Goal: Task Accomplishment & Management: Complete application form

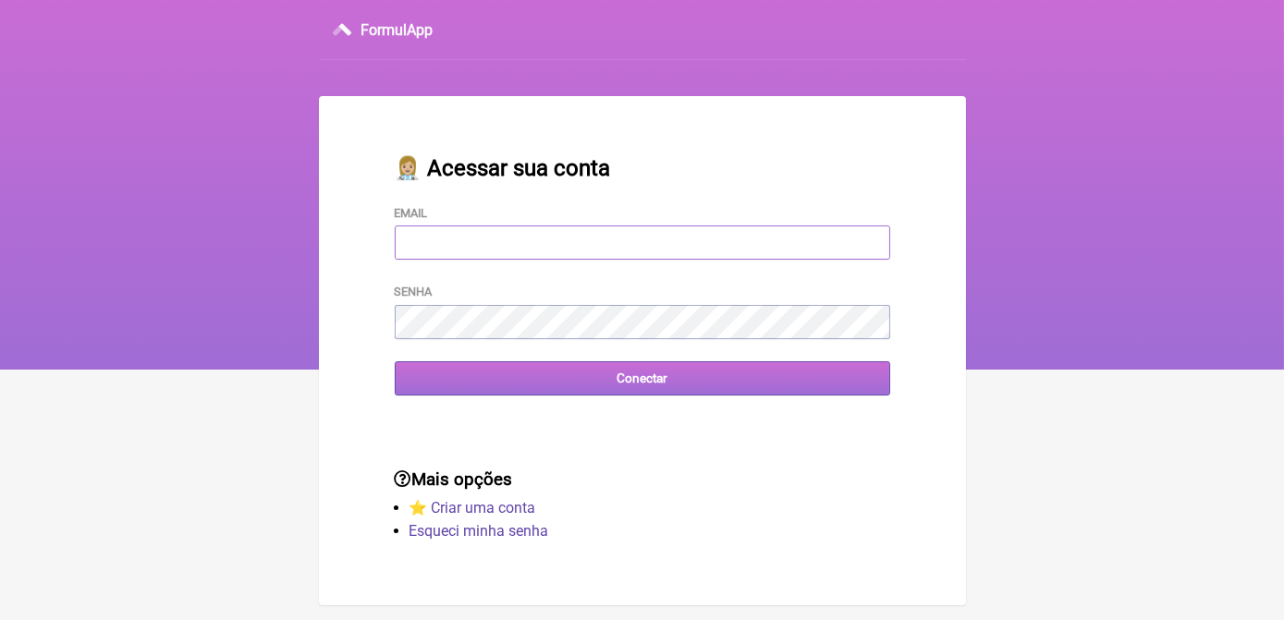
type input "[EMAIL_ADDRESS][DOMAIN_NAME]"
click at [613, 383] on input "Conectar" at bounding box center [642, 378] width 495 height 34
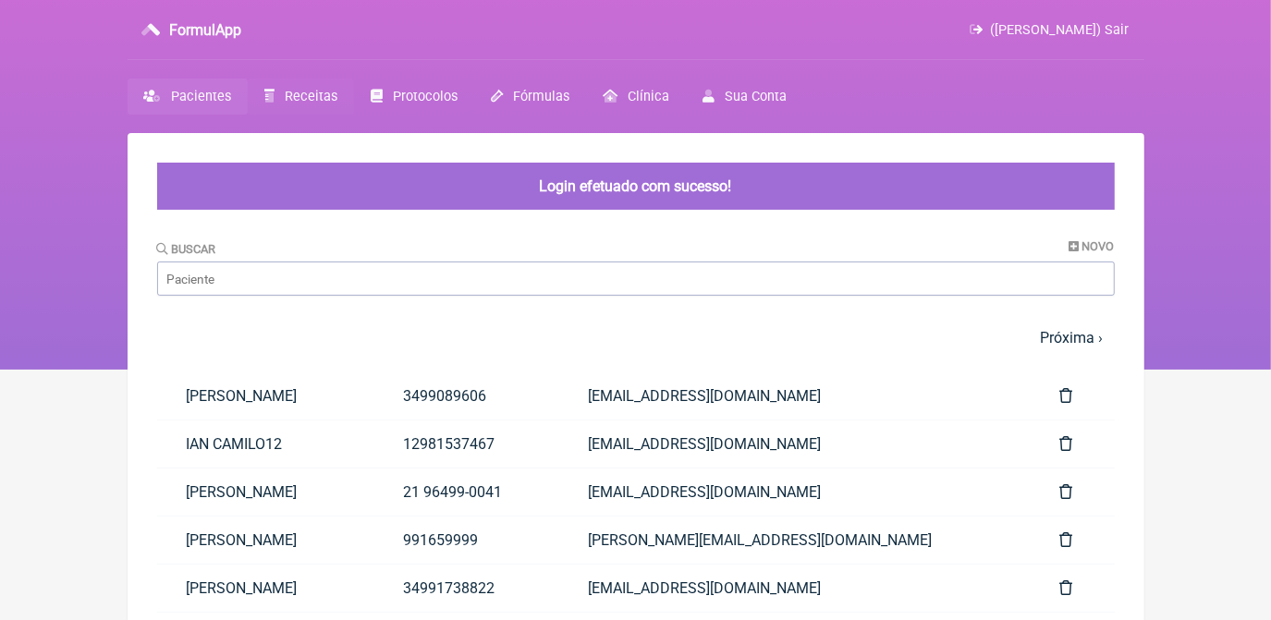
click at [325, 96] on span "Receitas" at bounding box center [311, 97] width 53 height 16
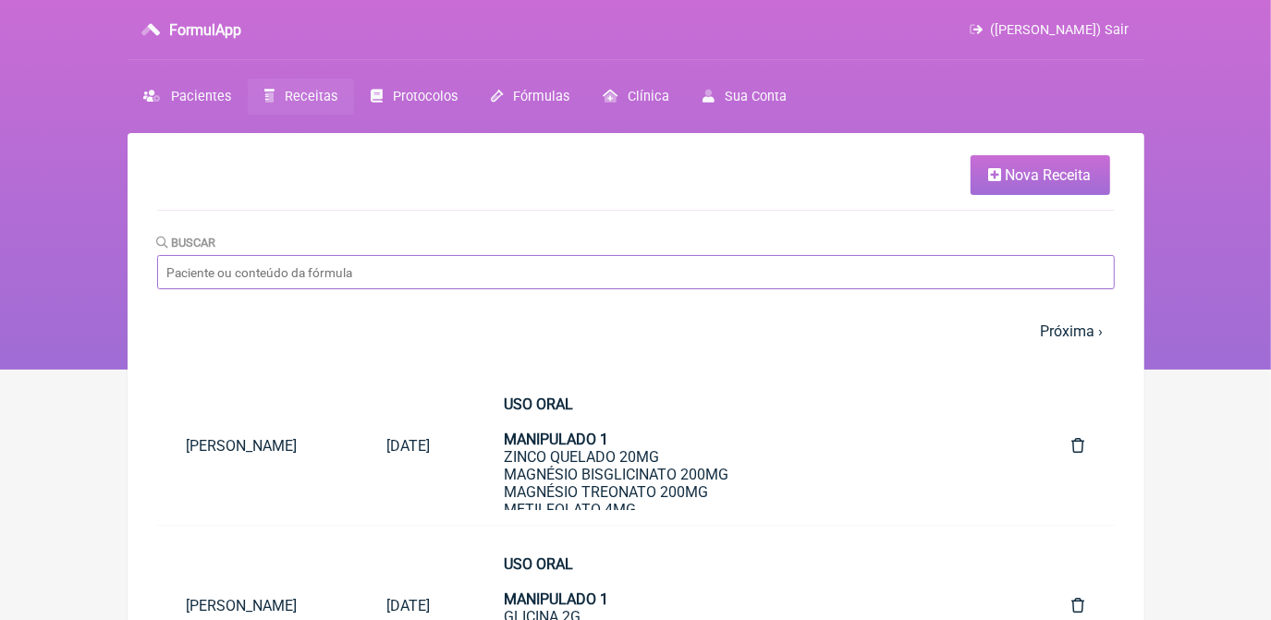
click at [702, 270] on input "Buscar" at bounding box center [635, 272] width 957 height 34
type input "fernando"
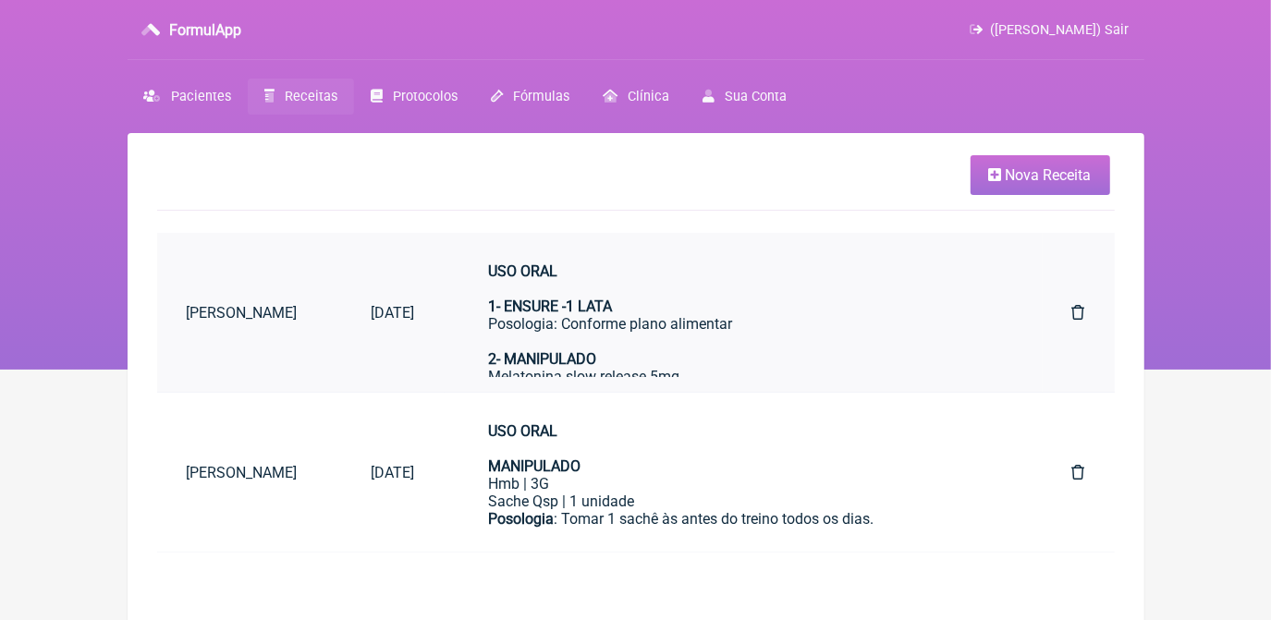
click at [444, 300] on link "[DATE]" at bounding box center [393, 312] width 103 height 47
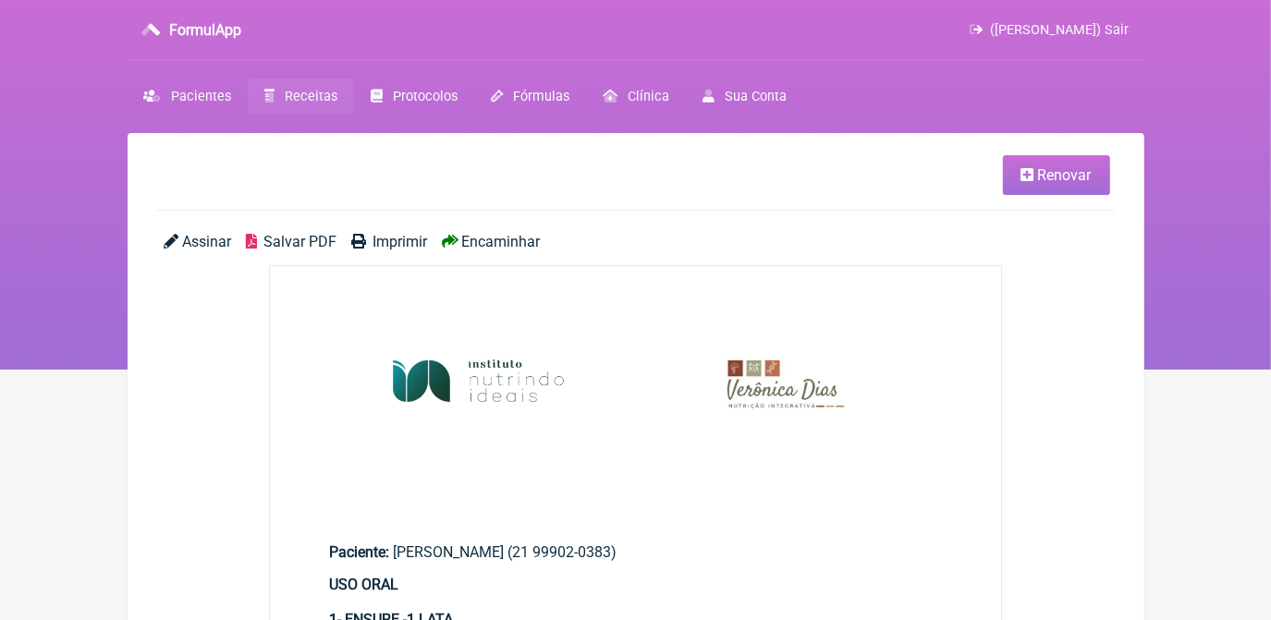
click at [1025, 179] on icon at bounding box center [1027, 174] width 13 height 15
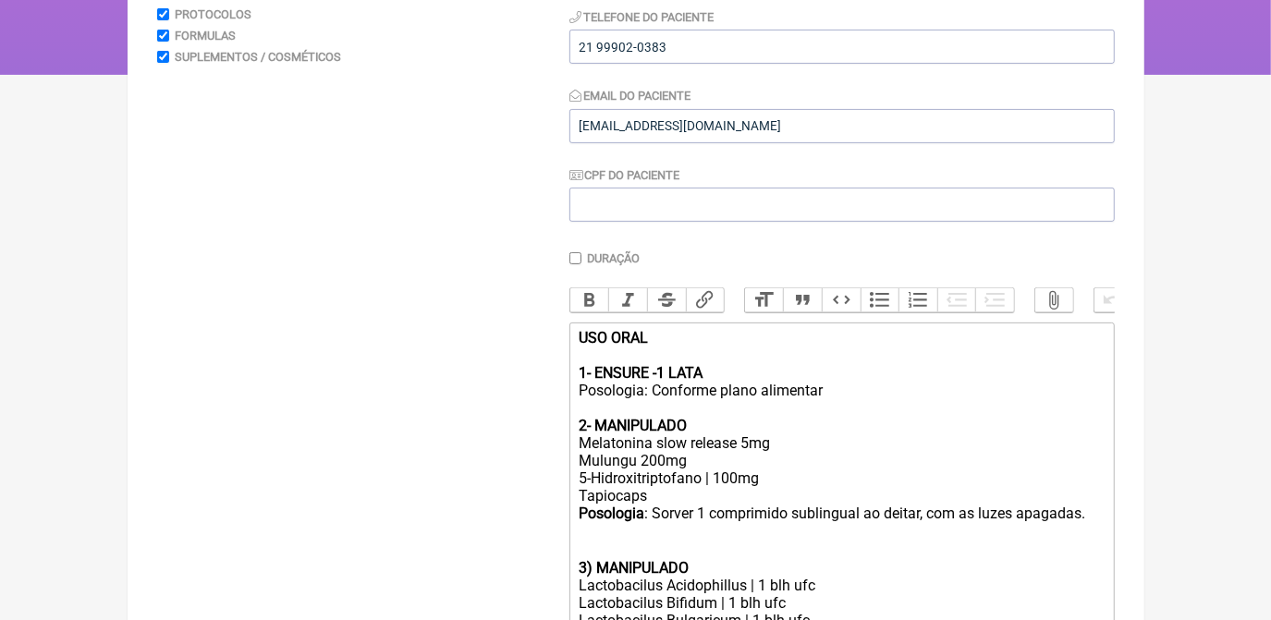
scroll to position [588, 0]
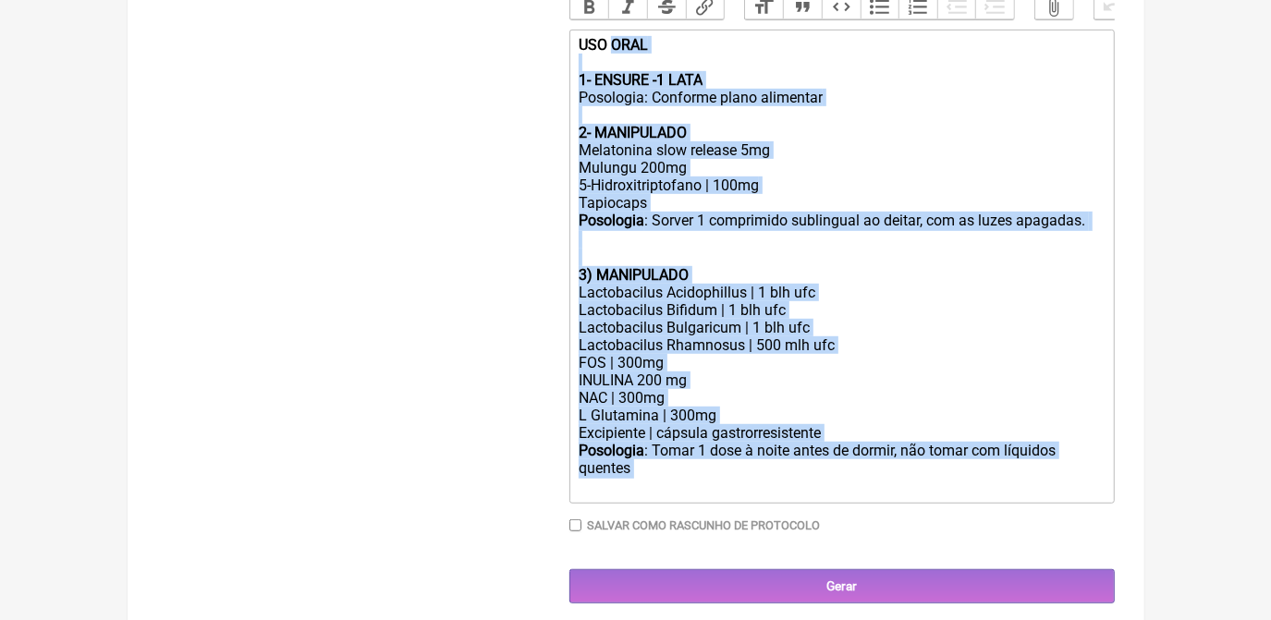
drag, startPoint x: 612, startPoint y: 60, endPoint x: 727, endPoint y: 511, distance: 465.5
click at [727, 504] on trix-editor "USO ORAL 1- ENSURE -1 LATA Posologia: Conforme plano alimentar 2- MANIPULADO Me…" at bounding box center [841, 267] width 545 height 474
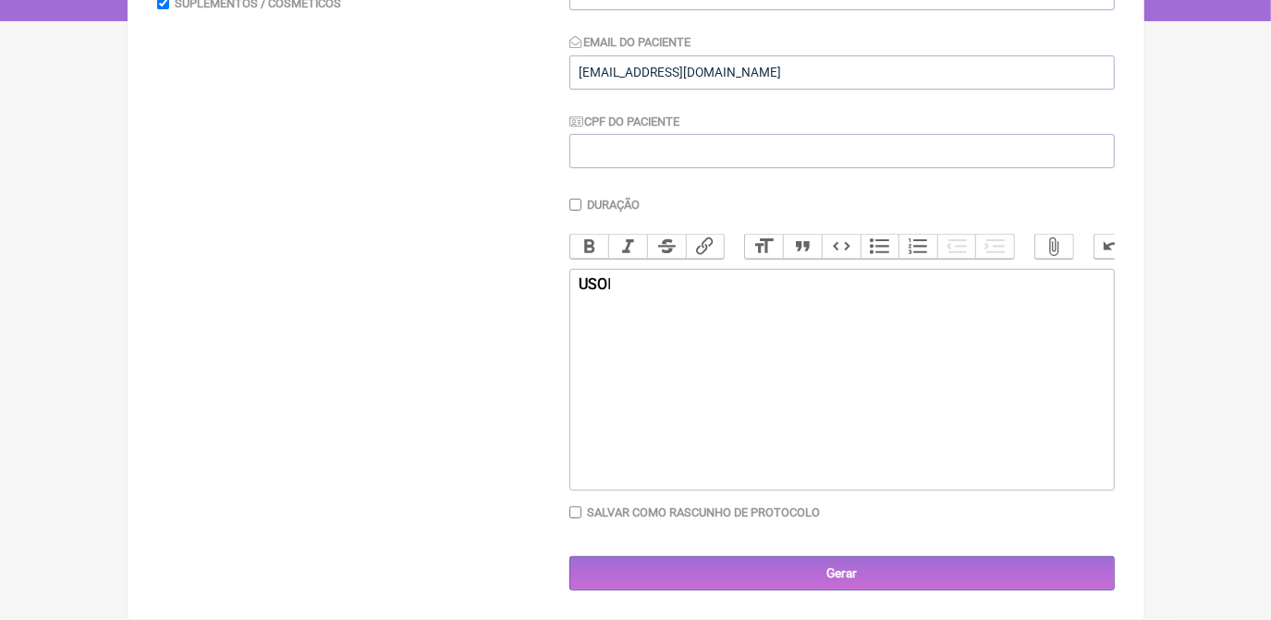
scroll to position [362, 0]
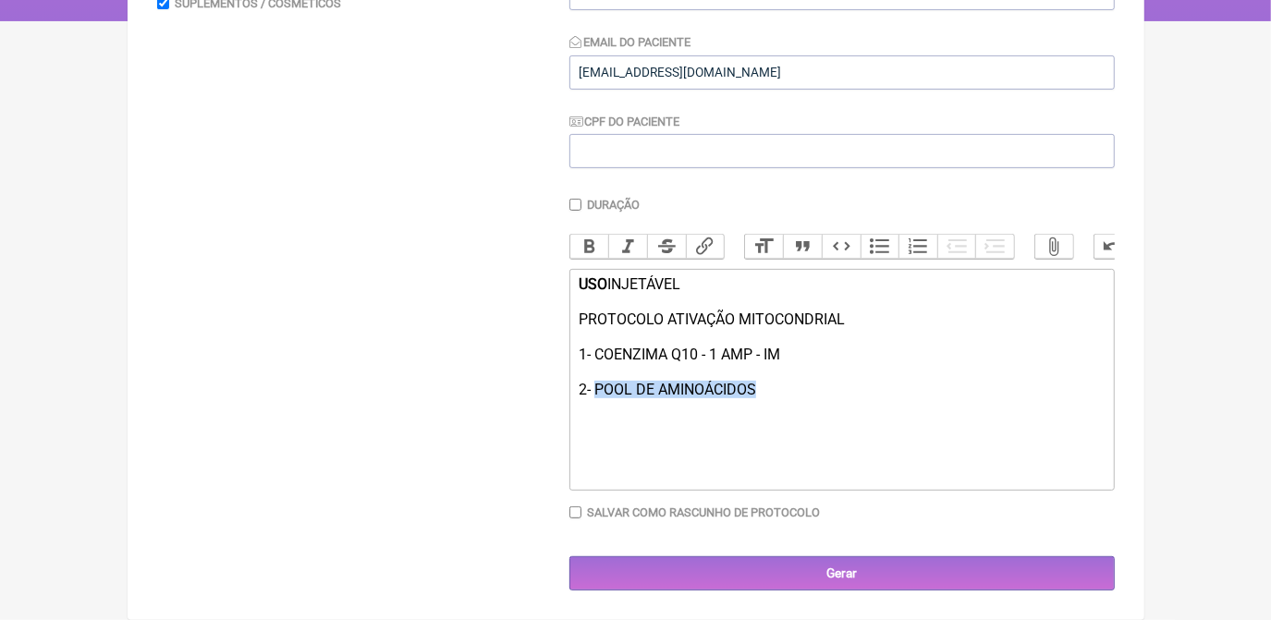
drag, startPoint x: 756, startPoint y: 393, endPoint x: 593, endPoint y: 392, distance: 162.6
click at [593, 392] on div "USO INJETÁVEL PROTOCOLO ATIVAÇÃO MITOCONDRIAL 1- COENZIMA Q10 - 1 AMP - IM 2- P…" at bounding box center [840, 345] width 525 height 140
paste trix-editor "<div><strong>USO </strong>INJETÁVEL<br><br>PROTOCOLO ATIVAÇÃO MITOCONDRIAL&nbsp…"
drag, startPoint x: 599, startPoint y: 393, endPoint x: 846, endPoint y: 394, distance: 247.7
click at [846, 394] on div "USO INJETÁVEL PROTOCOLO ATIVAÇÃO MITOCONDRIAL 1- COENZIMA Q10 - 1 AMP - IM 2- F…" at bounding box center [840, 345] width 525 height 140
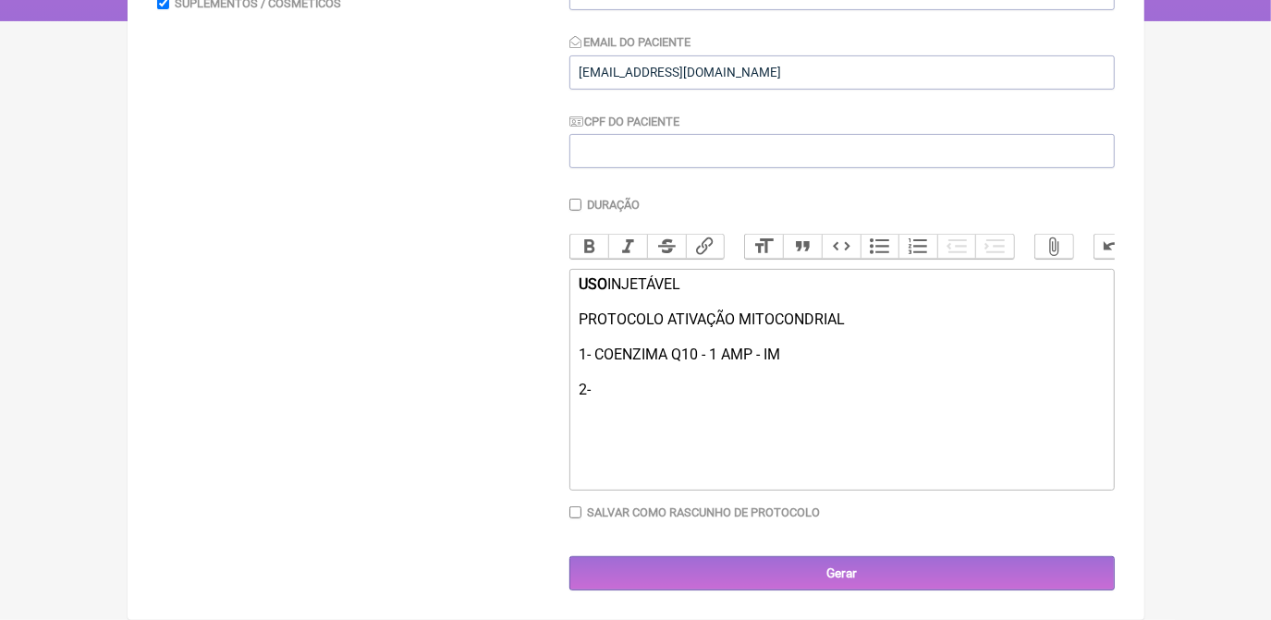
paste trix-editor "<div><strong>USO </strong>INJETÁVEL<br><br>PROTOCOLO ATIVAÇÃO MITOCONDRIAL <br>…"
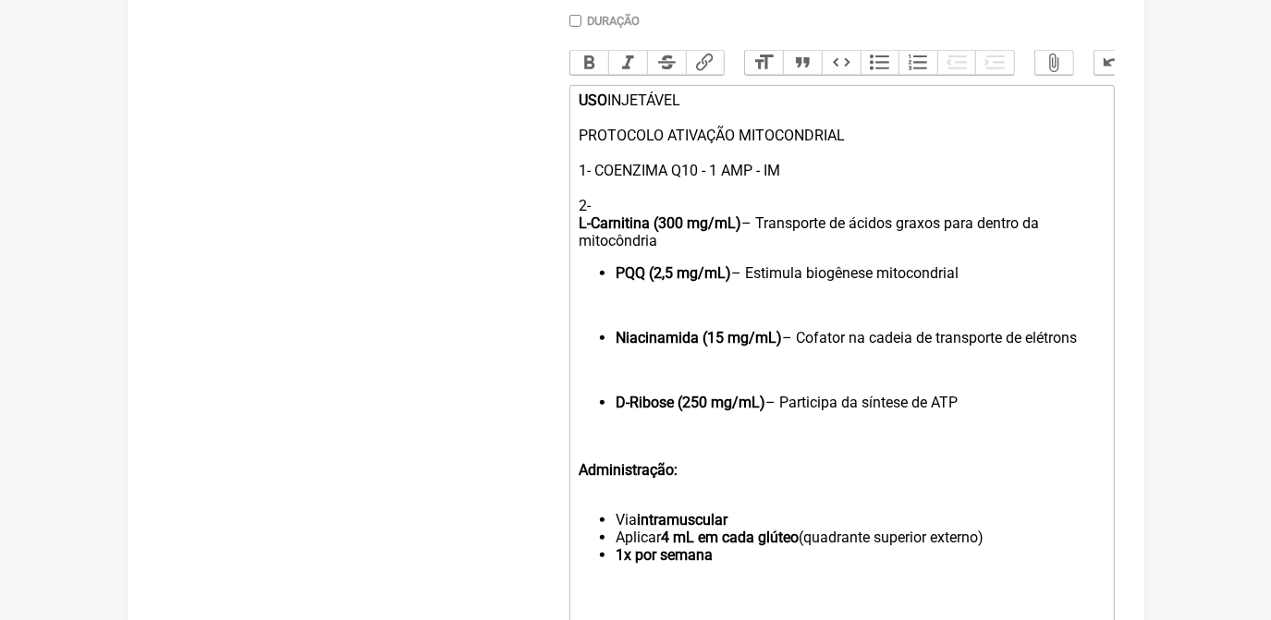
scroll to position [504, 0]
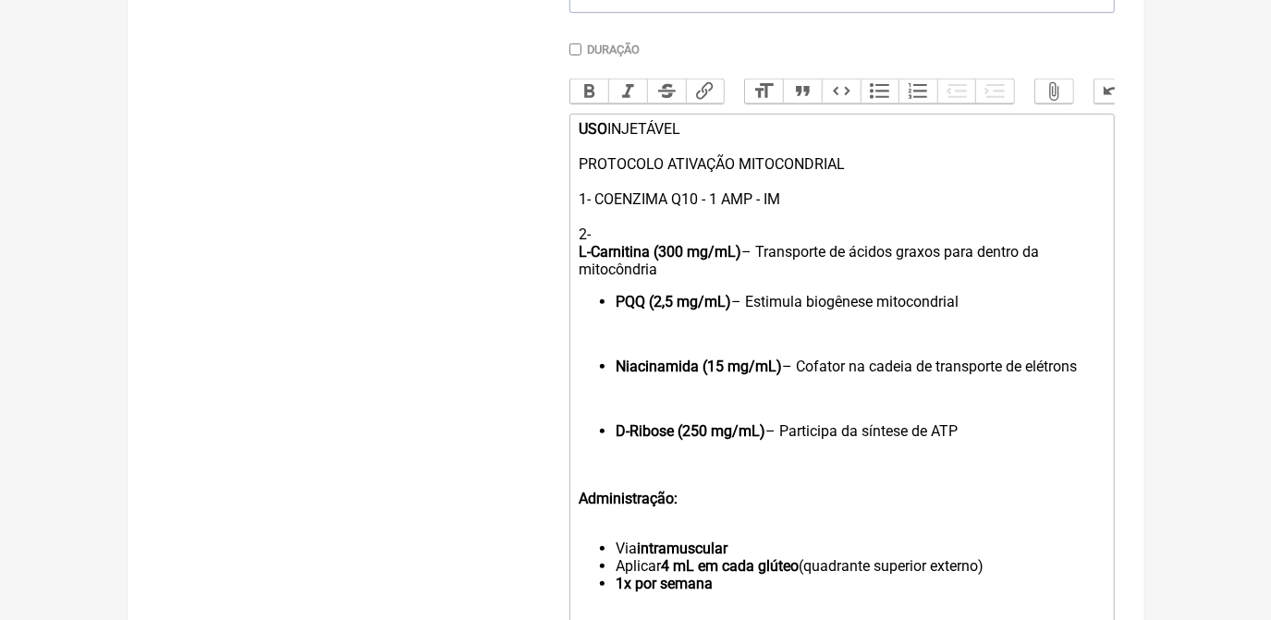
click at [596, 247] on div "USO INJETÁVEL PROTOCOLO ATIVAÇÃO MITOCONDRIAL 1- COENZIMA Q10 - 1 AMP - IM 2- L…" at bounding box center [840, 199] width 525 height 158
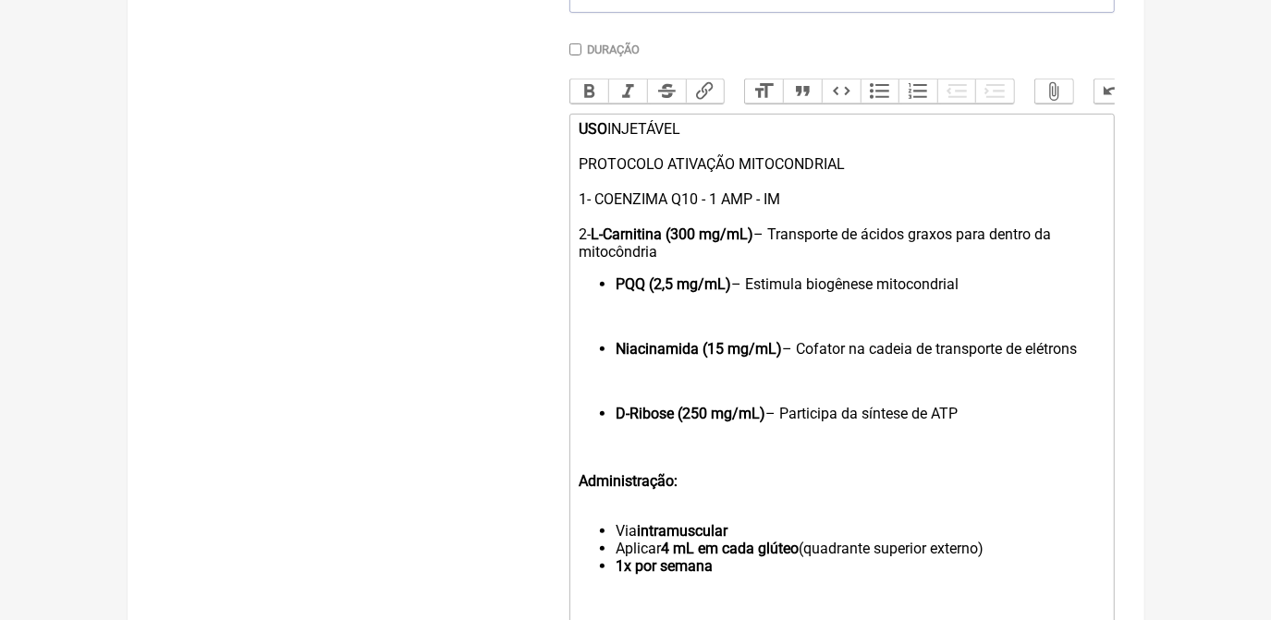
drag, startPoint x: 673, startPoint y: 252, endPoint x: 709, endPoint y: 274, distance: 41.8
click at [709, 261] on div "USO INJETÁVEL PROTOCOLO ATIVAÇÃO MITOCONDRIAL 1- COENZIMA Q10 - 1 AMP - IM 2- L…" at bounding box center [840, 190] width 525 height 140
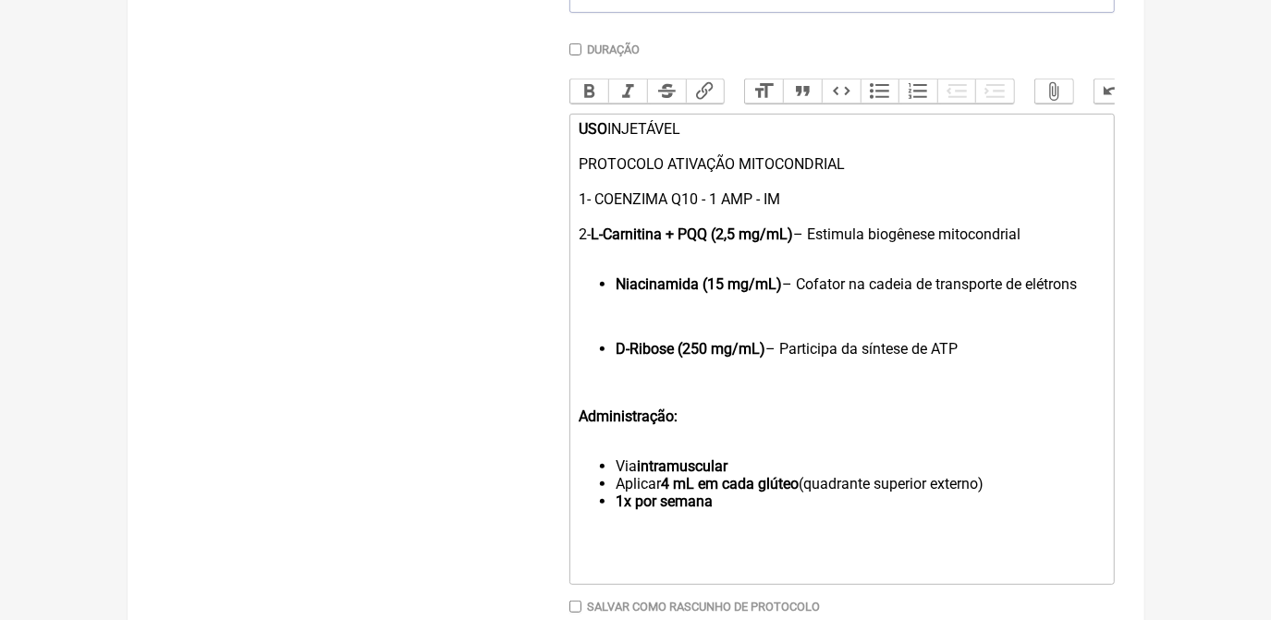
drag, startPoint x: 720, startPoint y: 253, endPoint x: 1037, endPoint y: 244, distance: 317.1
click at [1037, 243] on div "USO INJETÁVEL PROTOCOLO ATIVAÇÃO MITOCONDRIAL 1- COENZIMA Q10 - 1 AMP - IM 2- L…" at bounding box center [840, 181] width 525 height 123
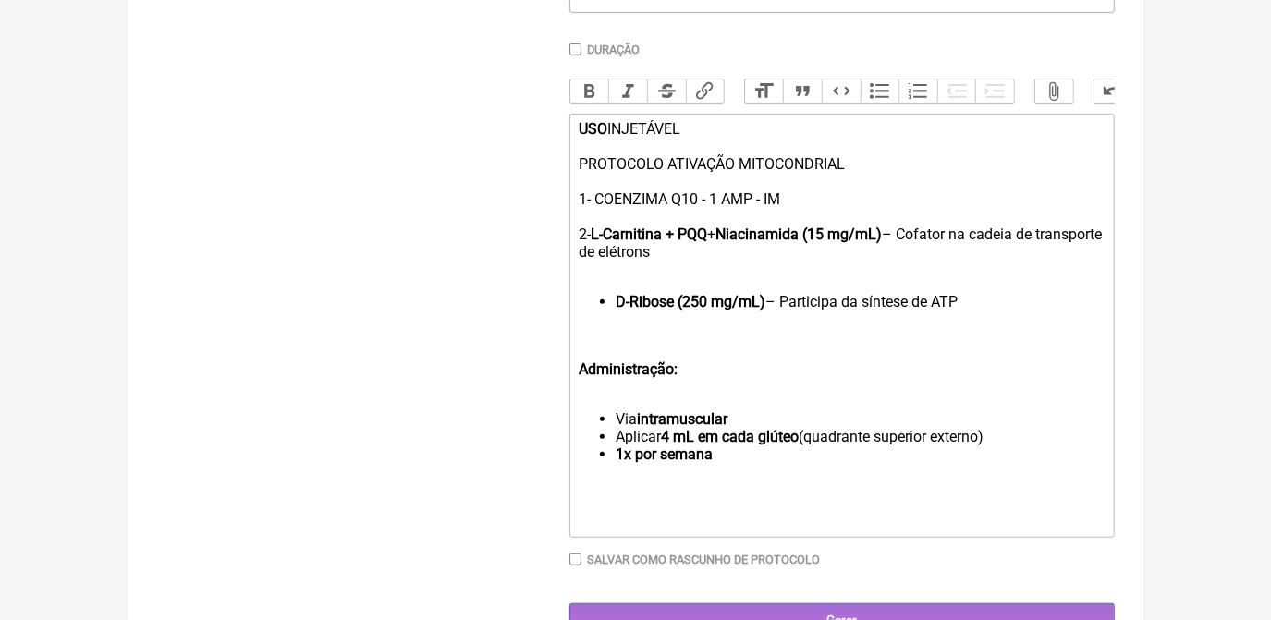
drag, startPoint x: 816, startPoint y: 250, endPoint x: 841, endPoint y: 270, distance: 32.2
click at [841, 261] on div "USO INJETÁVEL PROTOCOLO ATIVAÇÃO MITOCONDRIAL 1- COENZIMA Q10 - 1 AMP - IM 2- L…" at bounding box center [840, 190] width 525 height 140
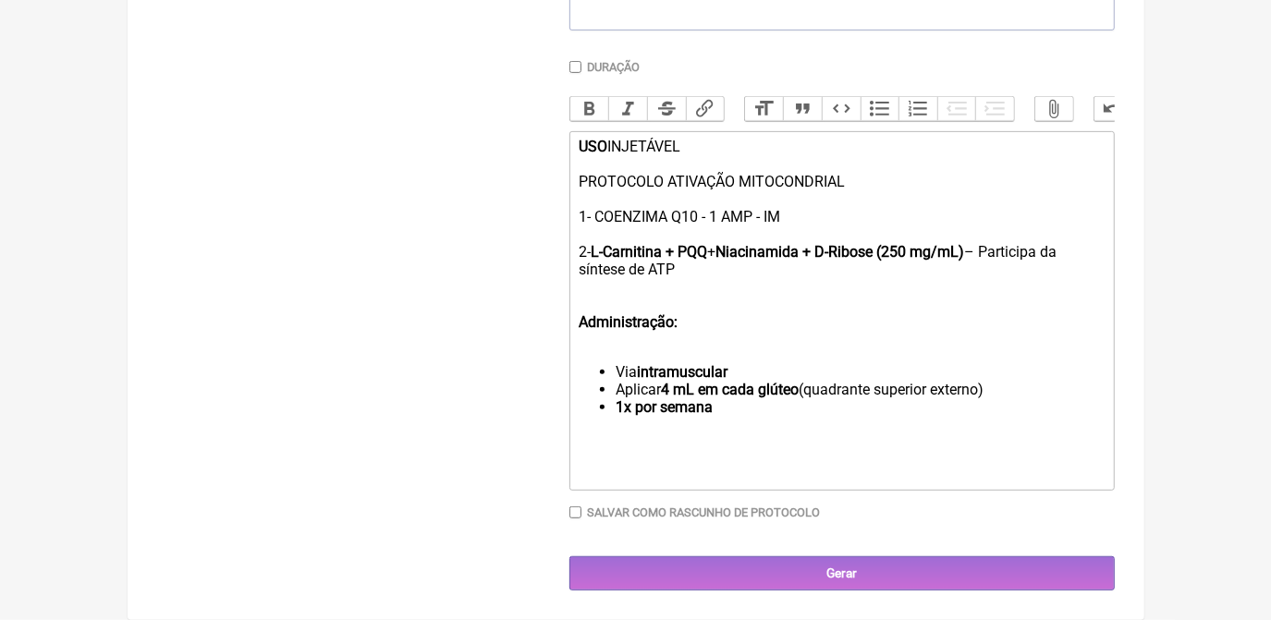
click at [902, 262] on div "USO INJETÁVEL PROTOCOLO ATIVAÇÃO MITOCONDRIAL 1- COENZIMA Q10 - 1 AMP - IM 2- L…" at bounding box center [840, 208] width 525 height 140
drag, startPoint x: 889, startPoint y: 250, endPoint x: 921, endPoint y: 270, distance: 38.2
click at [921, 270] on div "USO INJETÁVEL PROTOCOLO ATIVAÇÃO MITOCONDRIAL 1- COENZIMA Q10 - 1 AMP - IM 2- L…" at bounding box center [840, 208] width 525 height 140
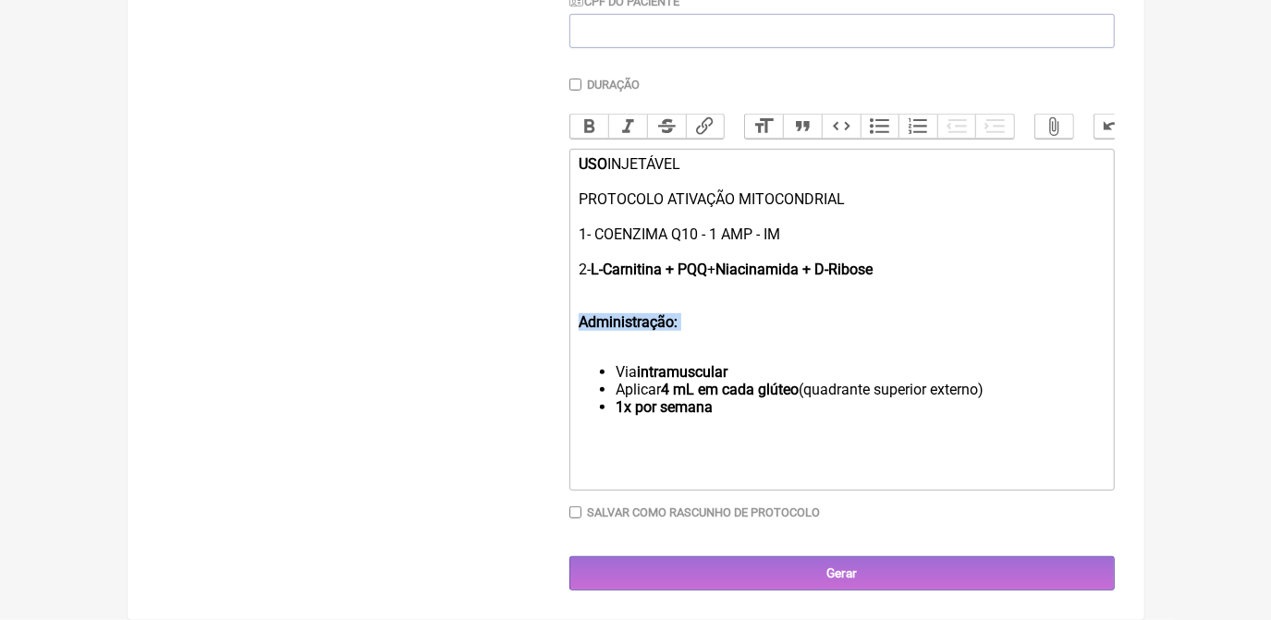
drag, startPoint x: 575, startPoint y: 317, endPoint x: 693, endPoint y: 317, distance: 118.3
click at [693, 317] on trix-editor "USO INJETÁVEL PROTOCOLO ATIVAÇÃO MITOCONDRIAL 1- COENZIMA Q10 - 1 AMP - IM 2- L…" at bounding box center [841, 320] width 545 height 342
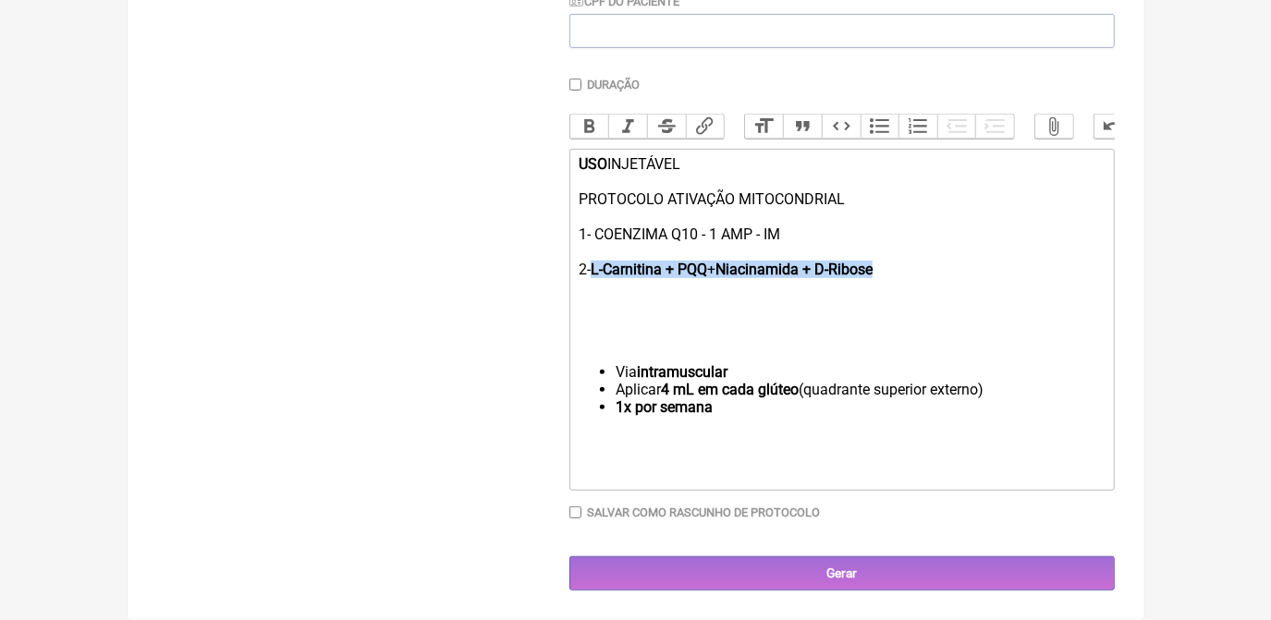
drag, startPoint x: 893, startPoint y: 269, endPoint x: 599, endPoint y: 233, distance: 296.1
click at [599, 267] on div "USO INJETÁVEL PROTOCOLO ATIVAÇÃO MITOCONDRIAL 1- COENZIMA Q10 - 1 AMP - IM 2- L…" at bounding box center [840, 216] width 525 height 123
click at [587, 90] on div "Duração Duração de 30 dias Bold Italic Strikethrough Link Heading Quote Code Bu…" at bounding box center [841, 306] width 545 height 456
drag, startPoint x: 599, startPoint y: 262, endPoint x: 892, endPoint y: 265, distance: 292.9
click at [892, 265] on div "USO INJETÁVEL PROTOCOLO ATIVAÇÃO MITOCONDRIAL 1- COENZIMA Q10 - 1 AMP - IM 2- L…" at bounding box center [840, 216] width 525 height 123
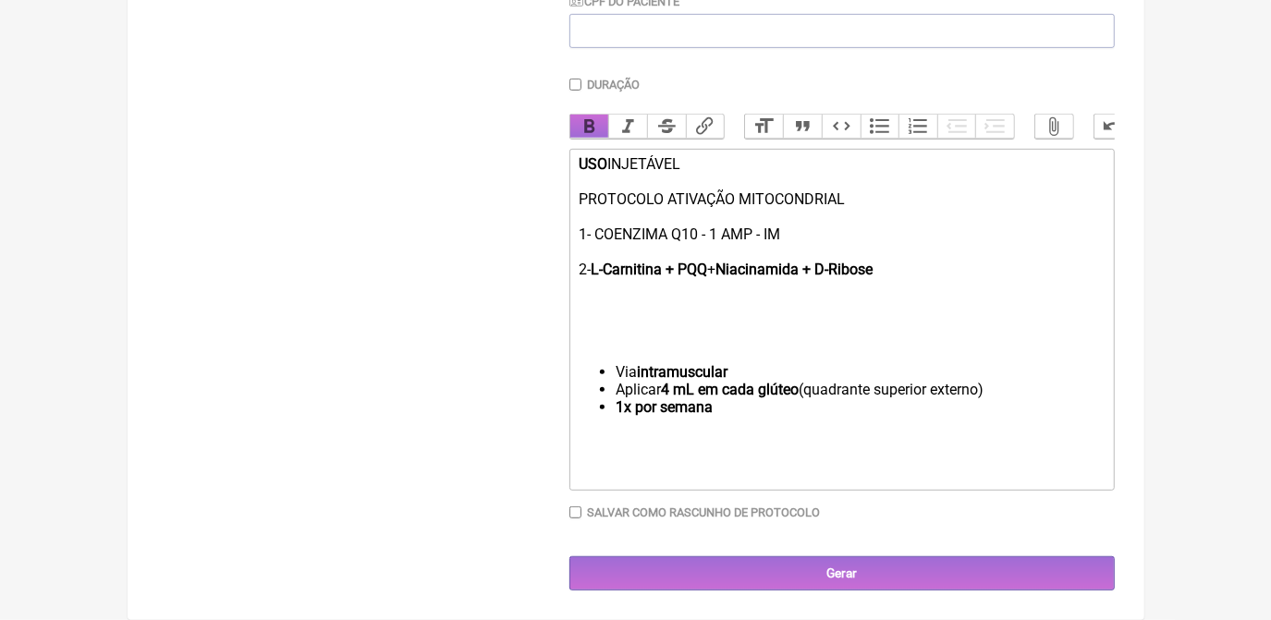
click at [578, 115] on button "Bold" at bounding box center [589, 127] width 39 height 24
click at [903, 262] on div "USO INJETÁVEL PROTOCOLO ATIVAÇÃO MITOCONDRIAL 1- COENZIMA Q10 - 1 AMP - IM 2- L…" at bounding box center [840, 216] width 525 height 123
drag, startPoint x: 903, startPoint y: 262, endPoint x: 599, endPoint y: 258, distance: 304.1
click at [599, 258] on div "USO INJETÁVEL PROTOCOLO ATIVAÇÃO MITOCONDRIAL 1- COENZIMA Q10 - 1 AMP - IM 2- L…" at bounding box center [840, 216] width 525 height 123
click at [590, 115] on button "Bold" at bounding box center [589, 127] width 39 height 24
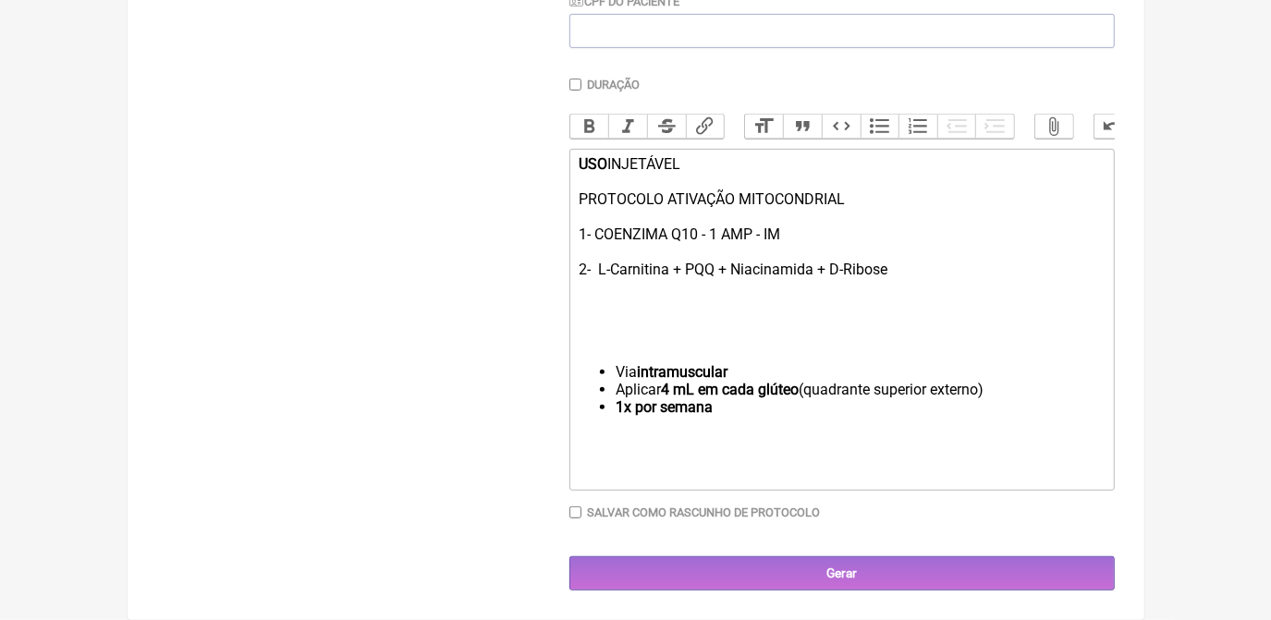
click at [750, 299] on div at bounding box center [840, 322] width 525 height 53
click at [896, 267] on div "USO INJETÁVEL PROTOCOLO ATIVAÇÃO MITOCONDRIAL 1- COENZIMA Q10 - 1 AMP - IM 2- L…" at bounding box center [840, 216] width 525 height 123
drag, startPoint x: 579, startPoint y: 153, endPoint x: 865, endPoint y: 198, distance: 289.0
click at [865, 198] on div "USO INJETÁVEL PROTOCOLO ATIVAÇÃO MITOCONDRIAL 1- COENZIMA Q10 - 1 AMP - IM 2- L…" at bounding box center [840, 216] width 525 height 123
click at [590, 115] on button "Bold" at bounding box center [589, 127] width 39 height 24
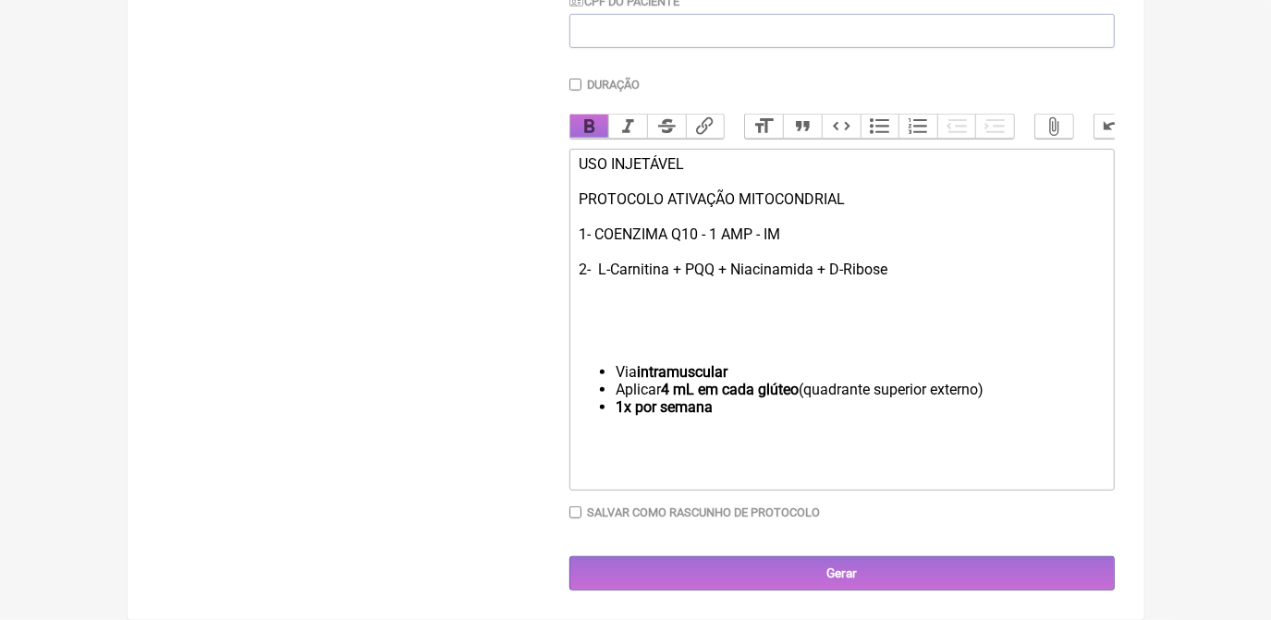
click at [594, 115] on button "Bold" at bounding box center [589, 127] width 39 height 24
click at [581, 115] on button "Bold" at bounding box center [589, 127] width 39 height 24
click at [877, 233] on div "USO INJETÁVEL PROTOCOLO ATIVAÇÃO MITOCONDRIAL 1- COENZIMA Q10 - 1 AMP - IM 2- L…" at bounding box center [840, 216] width 525 height 123
click at [909, 257] on div "USO INJETÁVEL PROTOCOLO ATIVAÇÃO MITOCONDRIAL 1- COENZIMA Q10 - 1 AMP - IM 2- L…" at bounding box center [840, 216] width 525 height 123
drag, startPoint x: 687, startPoint y: 258, endPoint x: 713, endPoint y: 258, distance: 26.8
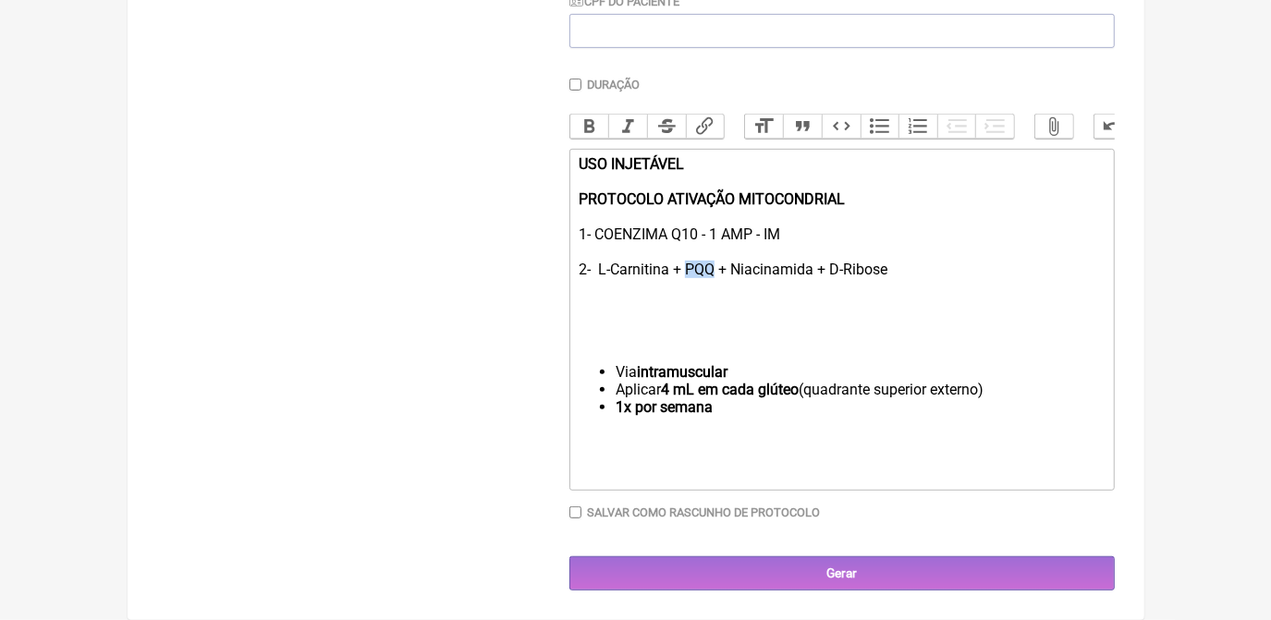
click at [713, 258] on div "USO INJETÁVEL PROTOCOLO ATIVAÇÃO MITOCONDRIAL 1- COENZIMA Q10 - 1 AMP - IM 2- L…" at bounding box center [840, 216] width 525 height 123
drag, startPoint x: 713, startPoint y: 267, endPoint x: 688, endPoint y: 271, distance: 26.1
click at [688, 271] on div "USO INJETÁVEL PROTOCOLO ATIVAÇÃO MITOCONDRIAL 1- COENZIMA Q10 - 1 AMP - IM 2- L…" at bounding box center [840, 216] width 525 height 123
click at [692, 264] on div "USO INJETÁVEL PROTOCOLO ATIVAÇÃO MITOCONDRIAL 1- COENZIMA Q10 - 1 AMP - IM 2- L…" at bounding box center [840, 216] width 525 height 123
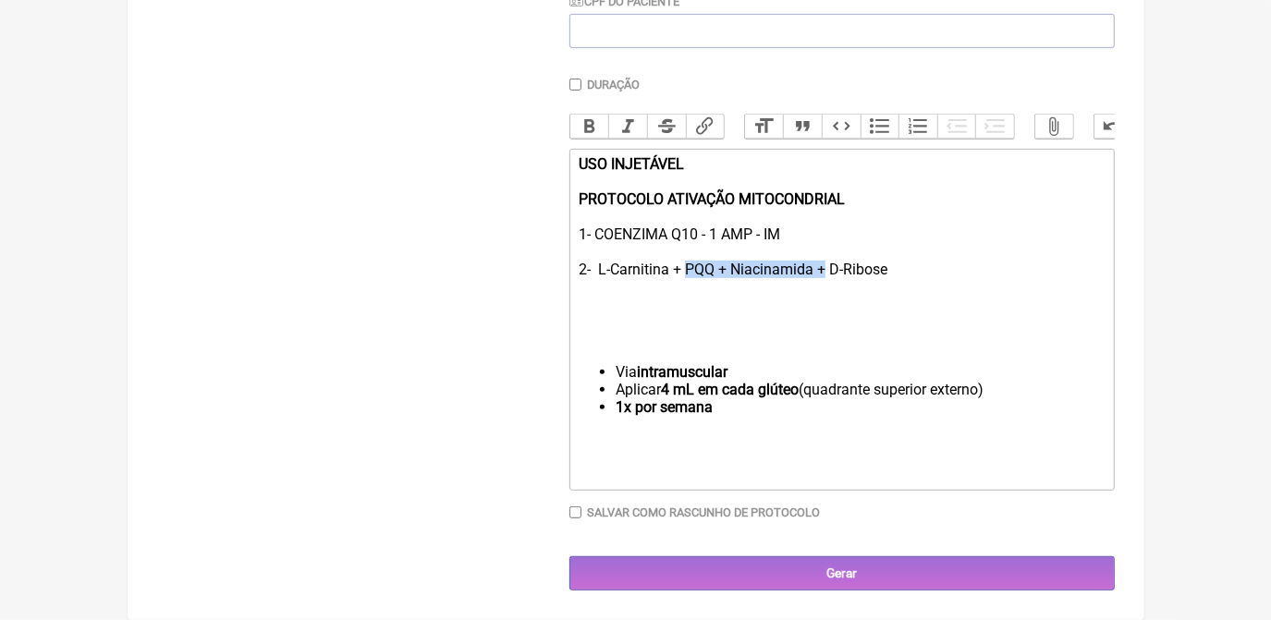
drag, startPoint x: 686, startPoint y: 264, endPoint x: 822, endPoint y: 264, distance: 136.8
click at [822, 264] on div "USO INJETÁVEL PROTOCOLO ATIVAÇÃO MITOCONDRIAL 1- COENZIMA Q10 - 1 AMP - IM 2- L…" at bounding box center [840, 216] width 525 height 123
click at [600, 266] on div "USO INJETÁVEL PROTOCOLO ATIVAÇÃO MITOCONDRIAL 1- COENZIMA Q10 - 1 AMP - IM 2- L…" at bounding box center [840, 216] width 525 height 123
drag, startPoint x: 725, startPoint y: 269, endPoint x: 927, endPoint y: 264, distance: 201.5
click at [927, 264] on div "USO INJETÁVEL PROTOCOLO ATIVAÇÃO MITOCONDRIAL 1- COENZIMA Q10 - 1 AMP - IM 2- A…" at bounding box center [840, 216] width 525 height 123
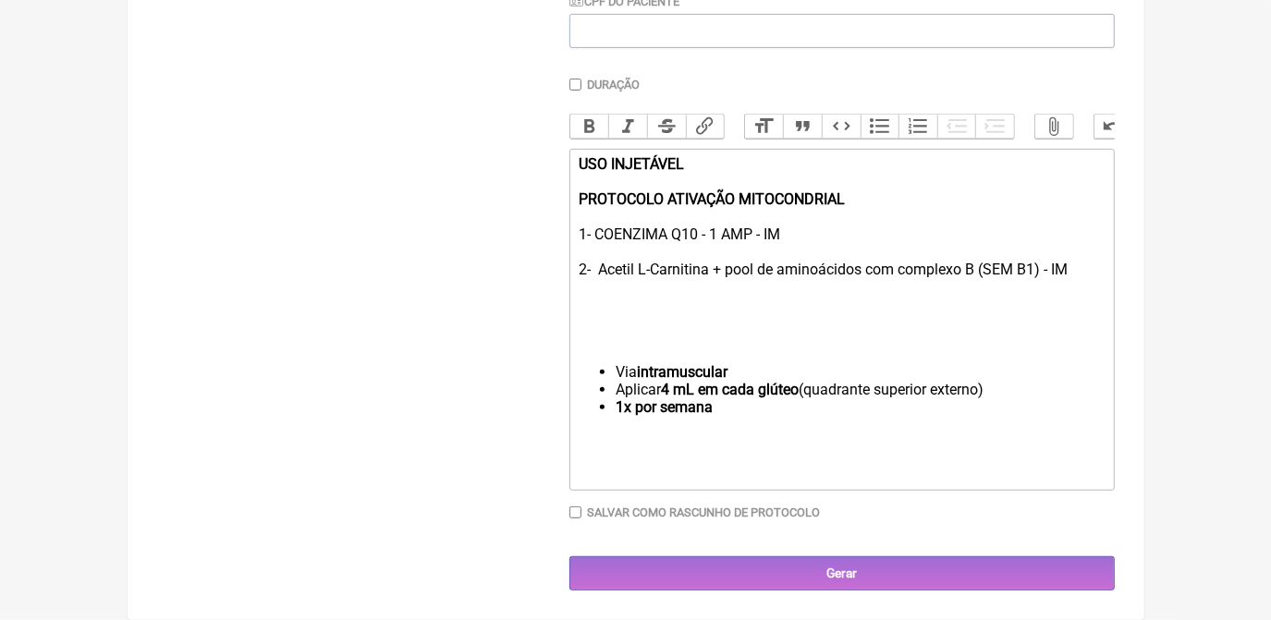
click at [1054, 273] on div "USO INJETÁVEL PROTOCOLO ATIVAÇÃO MITOCONDRIAL 1- COENZIMA Q10 - 1 AMP - IM 2- A…" at bounding box center [840, 216] width 525 height 123
click at [722, 414] on li "1x por semana" at bounding box center [859, 407] width 488 height 18
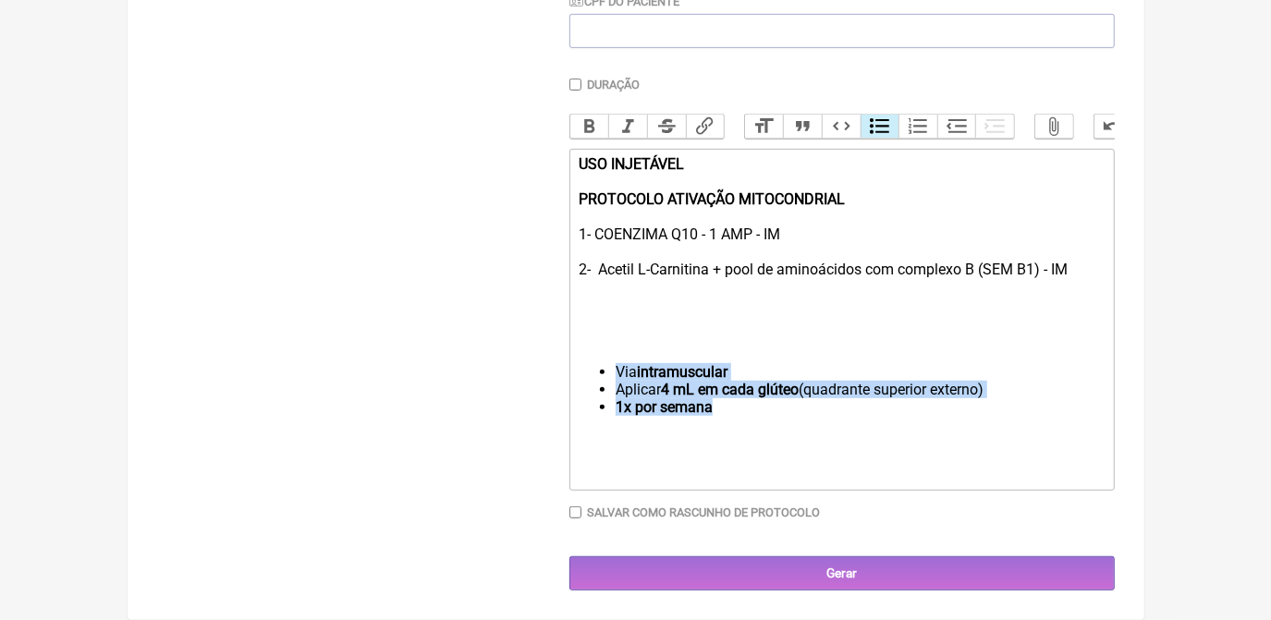
drag, startPoint x: 725, startPoint y: 410, endPoint x: 599, endPoint y: 371, distance: 132.7
click at [599, 371] on ul "Via intramuscular Aplicar 4 mL em cada glúteo (quadrante superior externo) 1x p…" at bounding box center [840, 389] width 525 height 53
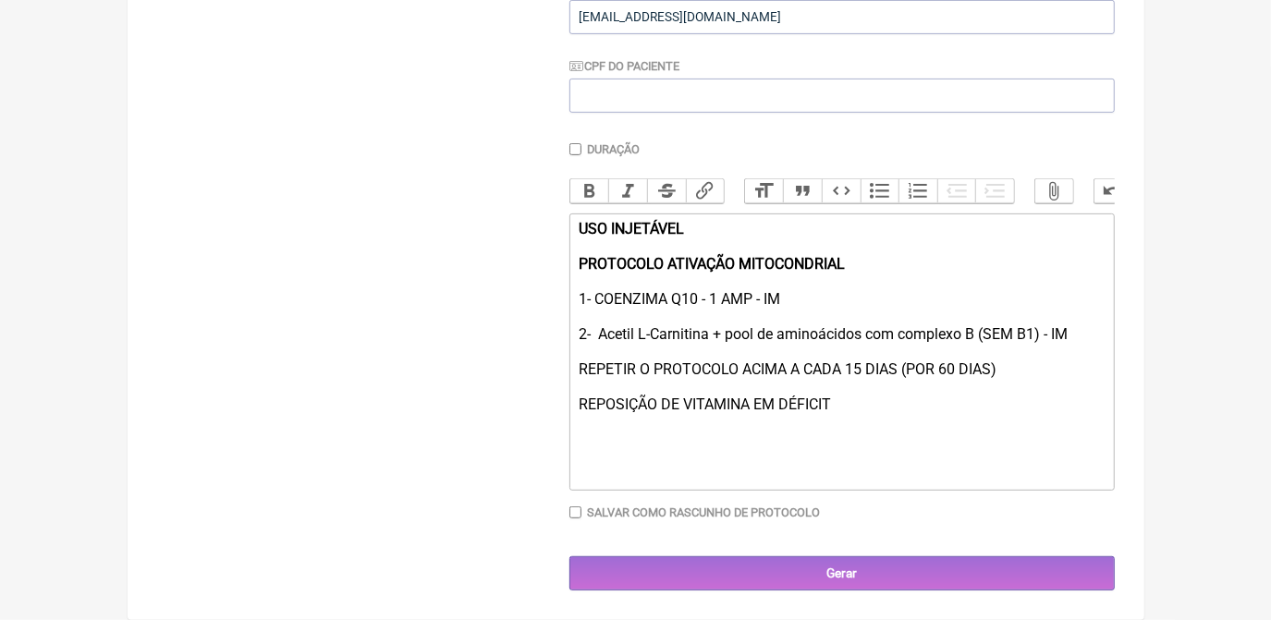
scroll to position [444, 0]
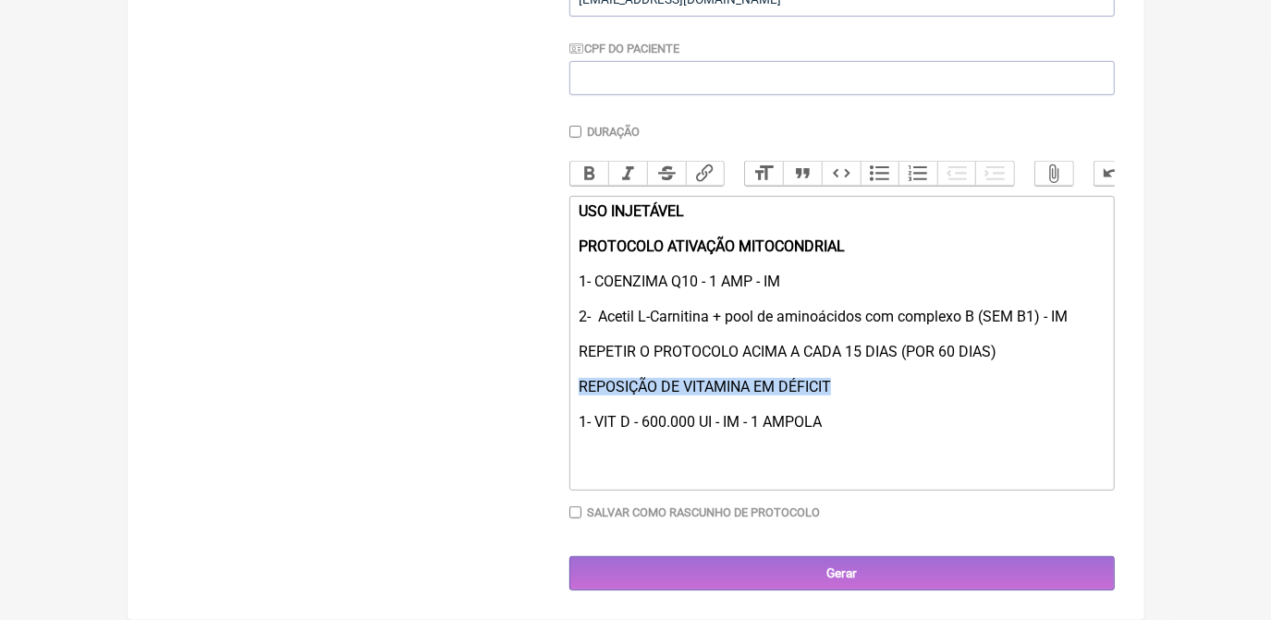
drag, startPoint x: 574, startPoint y: 382, endPoint x: 833, endPoint y: 382, distance: 258.7
click at [833, 382] on trix-editor "USO INJETÁVEL PROTOCOLO ATIVAÇÃO MITOCONDRIAL 1- COENZIMA Q10 - 1 AMP - IM 2- A…" at bounding box center [841, 343] width 545 height 295
click at [601, 162] on button "Bold" at bounding box center [589, 174] width 39 height 24
click at [843, 385] on div "REPETIR O PROTOCOLO ACIMA A CADA 15 DIAS (POR 60 DIAS) REPOSIÇÃO DE VITAMINA EM…" at bounding box center [840, 387] width 525 height 88
drag, startPoint x: 837, startPoint y: 383, endPoint x: 953, endPoint y: 383, distance: 115.5
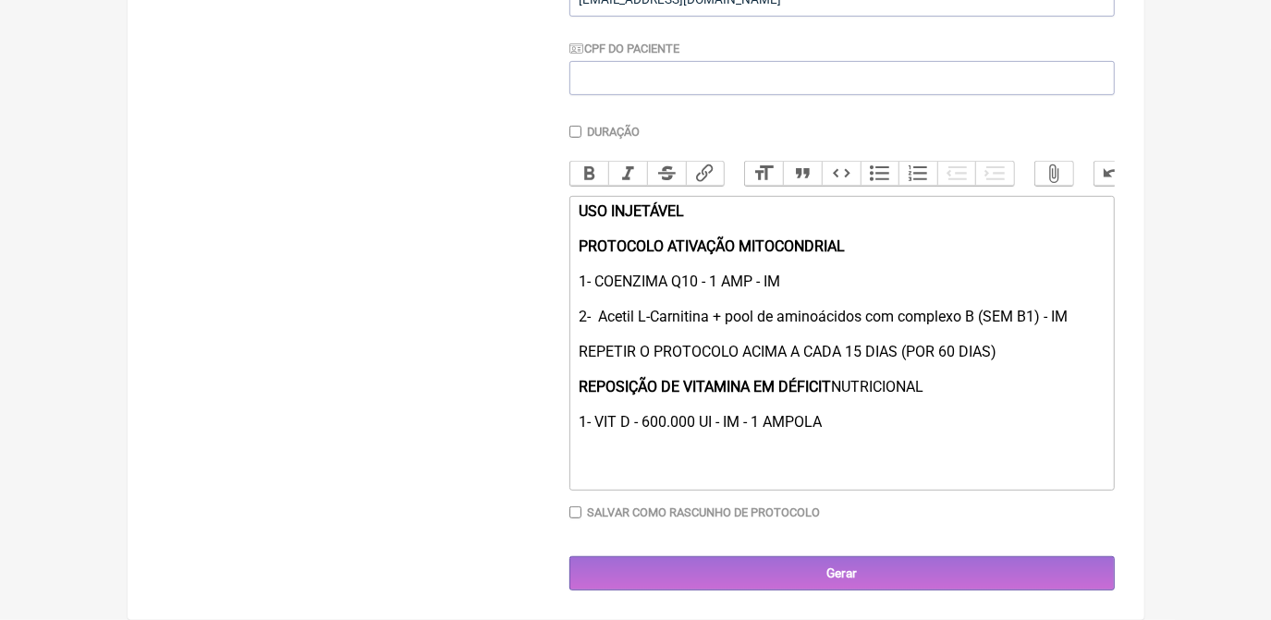
click at [953, 383] on div "REPETIR O PROTOCOLO ACIMA A CADA 15 DIAS (POR 60 DIAS) REPOSIÇÃO DE VITAMINA EM…" at bounding box center [840, 387] width 525 height 88
click at [588, 162] on button "Bold" at bounding box center [589, 174] width 39 height 24
click at [869, 412] on div "REPETIR O PROTOCOLO ACIMA A CADA 15 DIAS (POR 60 DIAS) REPOSIÇÃO DE VITAMINA EM…" at bounding box center [840, 387] width 525 height 88
click at [854, 242] on div "USO INJETÁVEL PROTOCOLO ATIVAÇÃO MITOCONDRIAL 1- COENZIMA Q10 - 1 AMP - IM 2- A…" at bounding box center [840, 263] width 525 height 123
type trix-editor "<div><strong>USO INJETÁVEL<br><br>PROTOCOLO ATIVAÇÃO MITOCONDRIAL E SUPORTE PAR…"
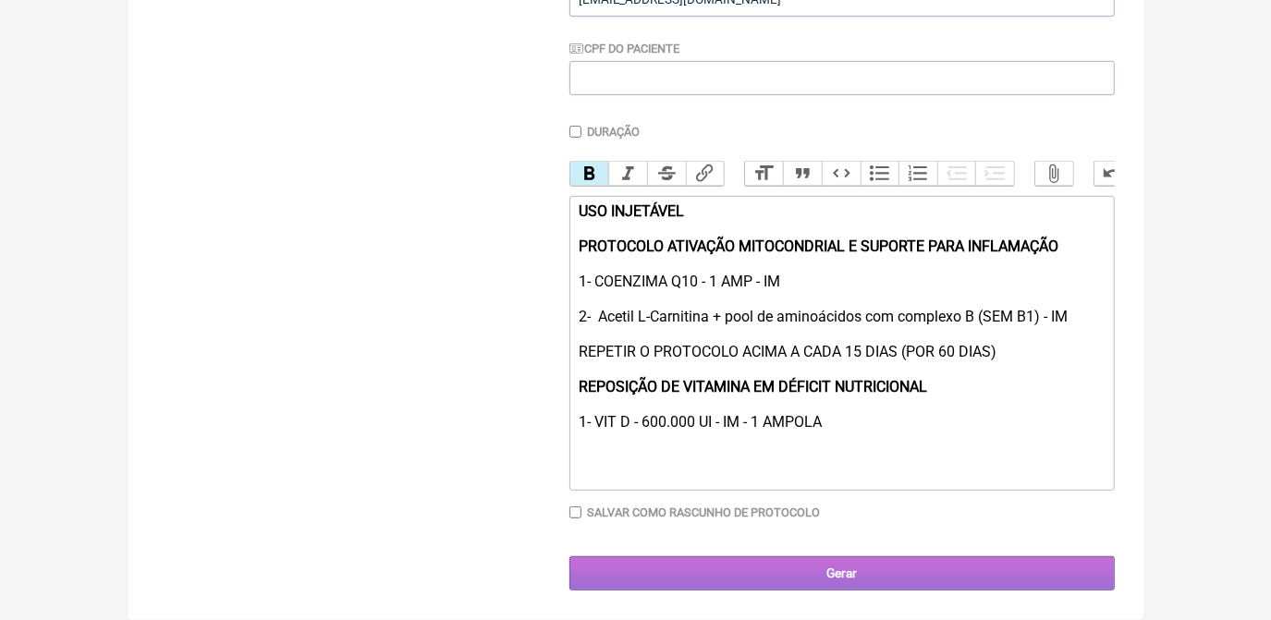
click at [902, 567] on input "Gerar" at bounding box center [841, 573] width 545 height 34
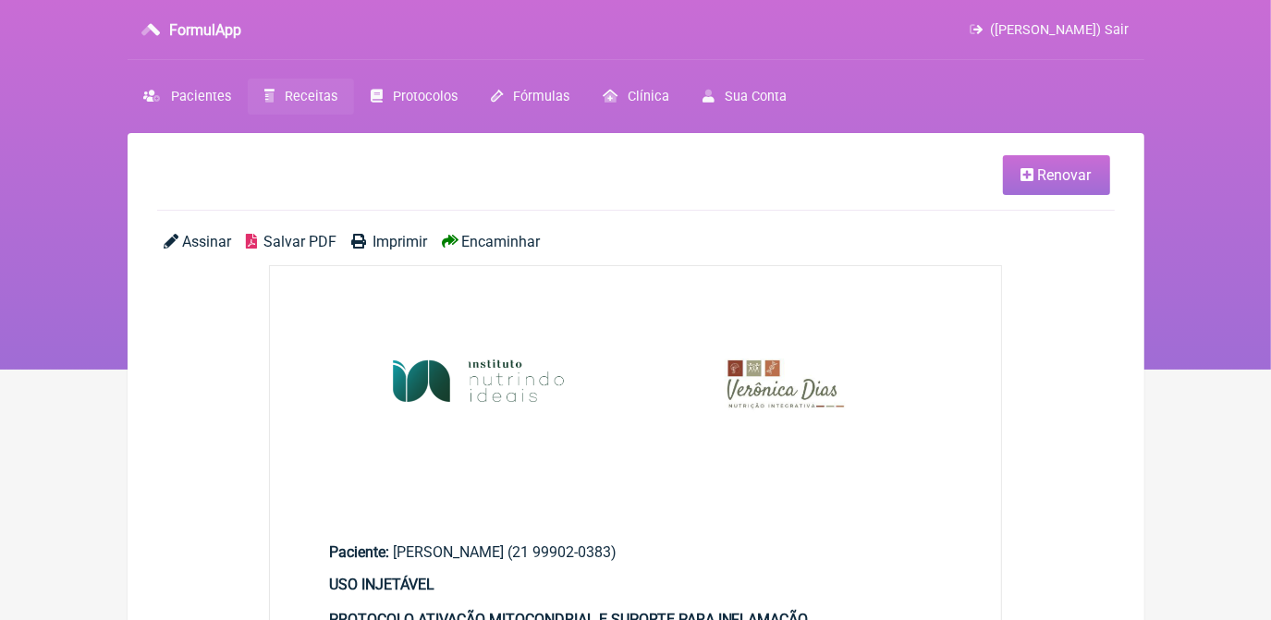
click at [318, 248] on span "Salvar PDF" at bounding box center [299, 242] width 73 height 18
click at [292, 93] on span "Receitas" at bounding box center [311, 97] width 53 height 16
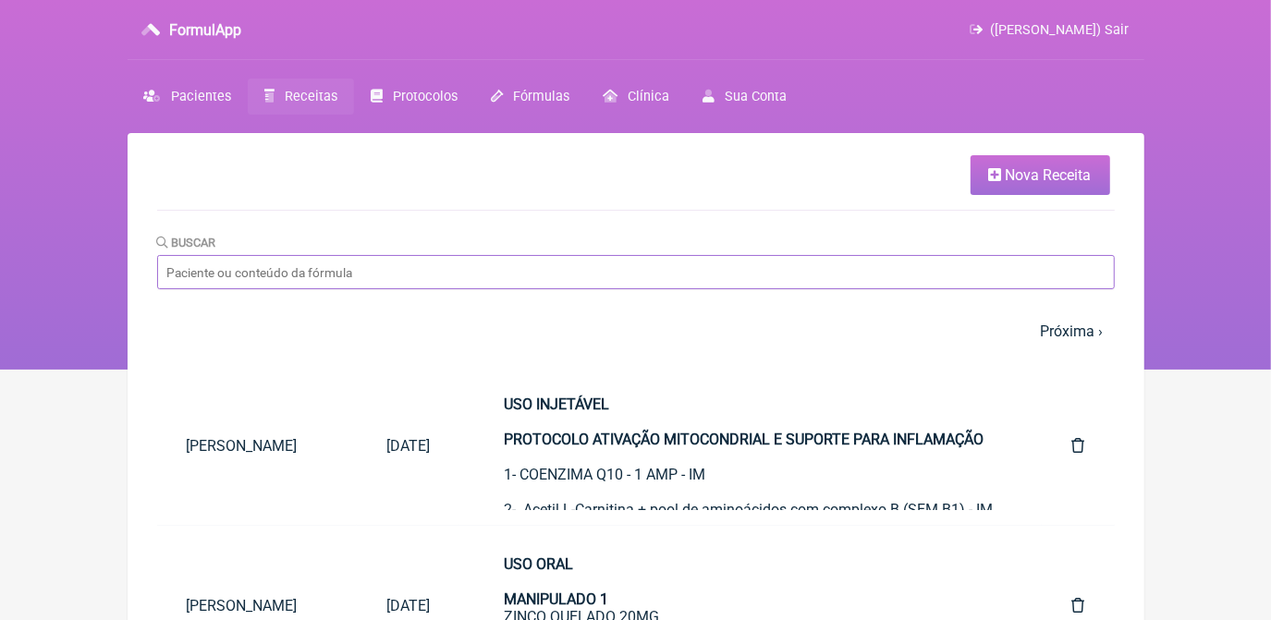
click at [491, 277] on input "Buscar" at bounding box center [635, 272] width 957 height 34
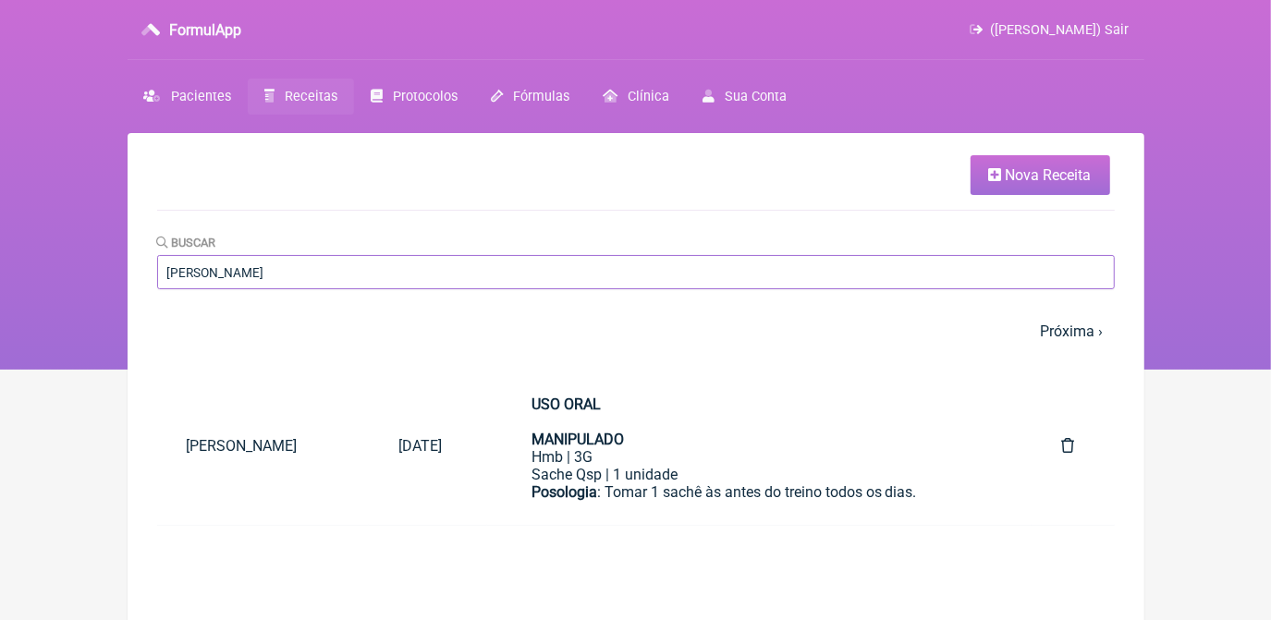
type input "J"
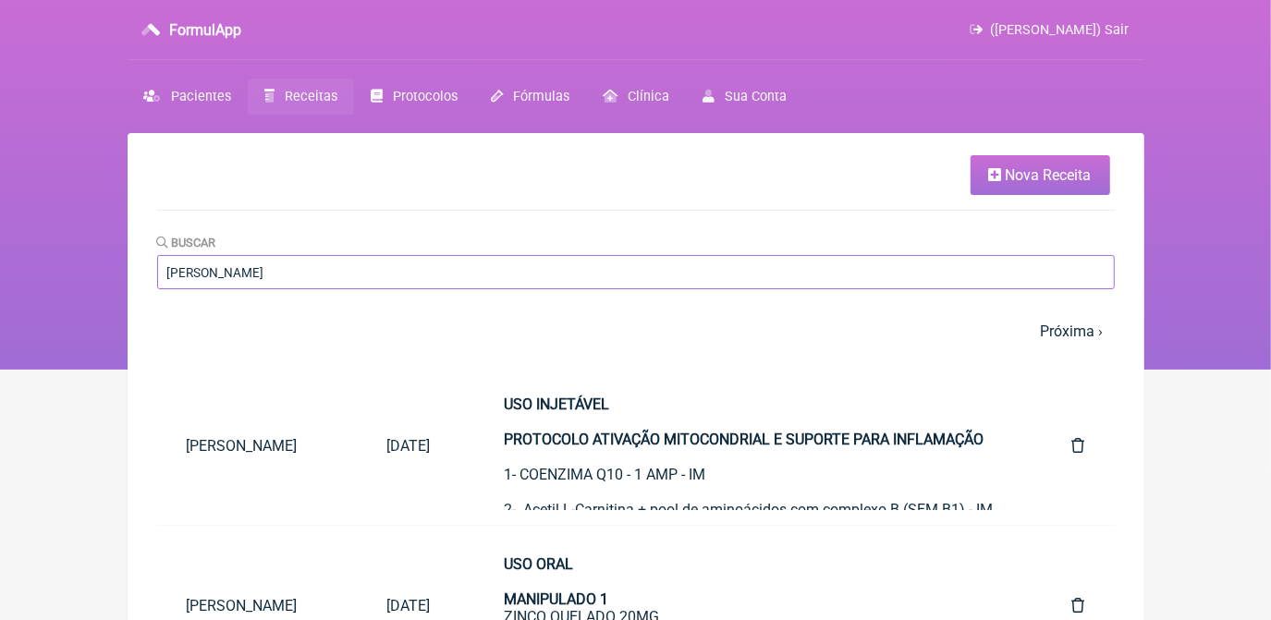
type input "LUIZA ALMEIDA OLIVEIRA"
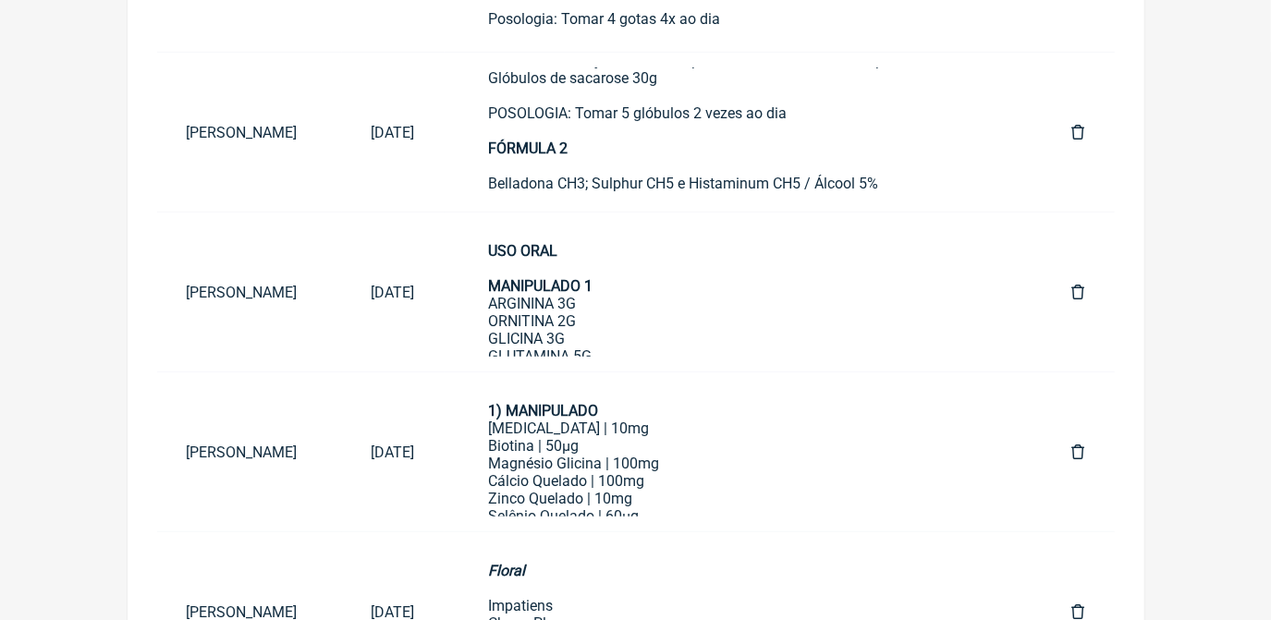
scroll to position [420, 0]
click at [688, 332] on div "USO ORAL MANIPULADO 1 ARGININA 3G ORNITINA 2G GLICINA 3G GLUTAMINA 5G LISINA 1G…" at bounding box center [743, 487] width 509 height 492
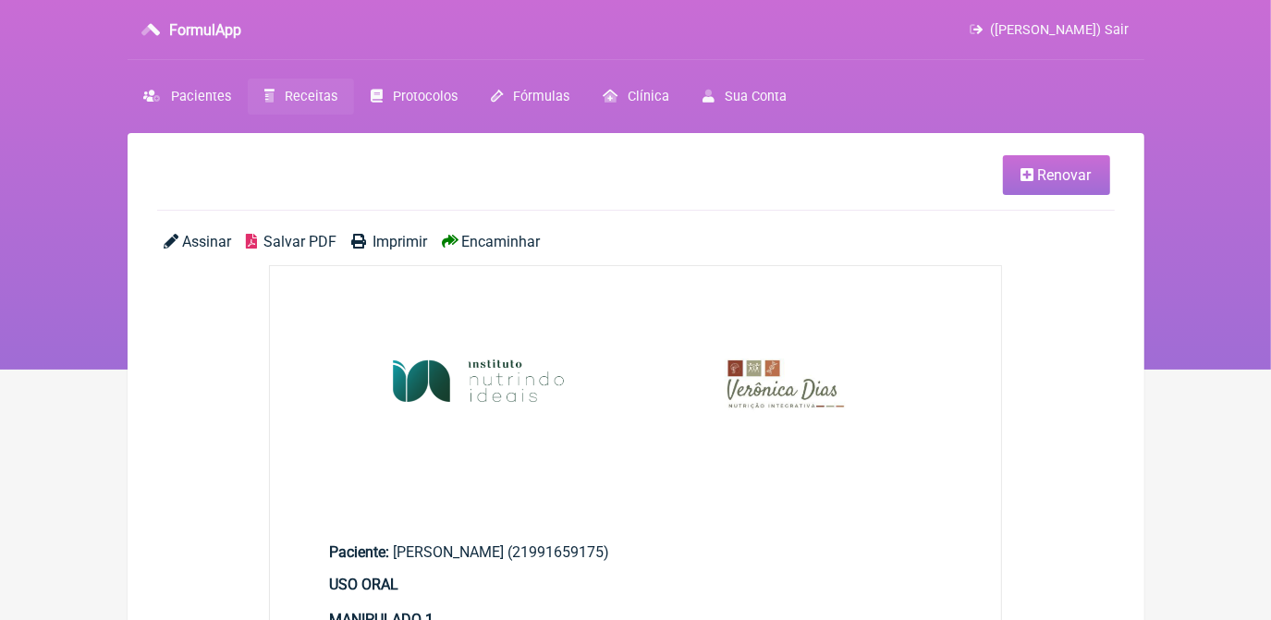
click at [1029, 178] on icon at bounding box center [1027, 174] width 13 height 15
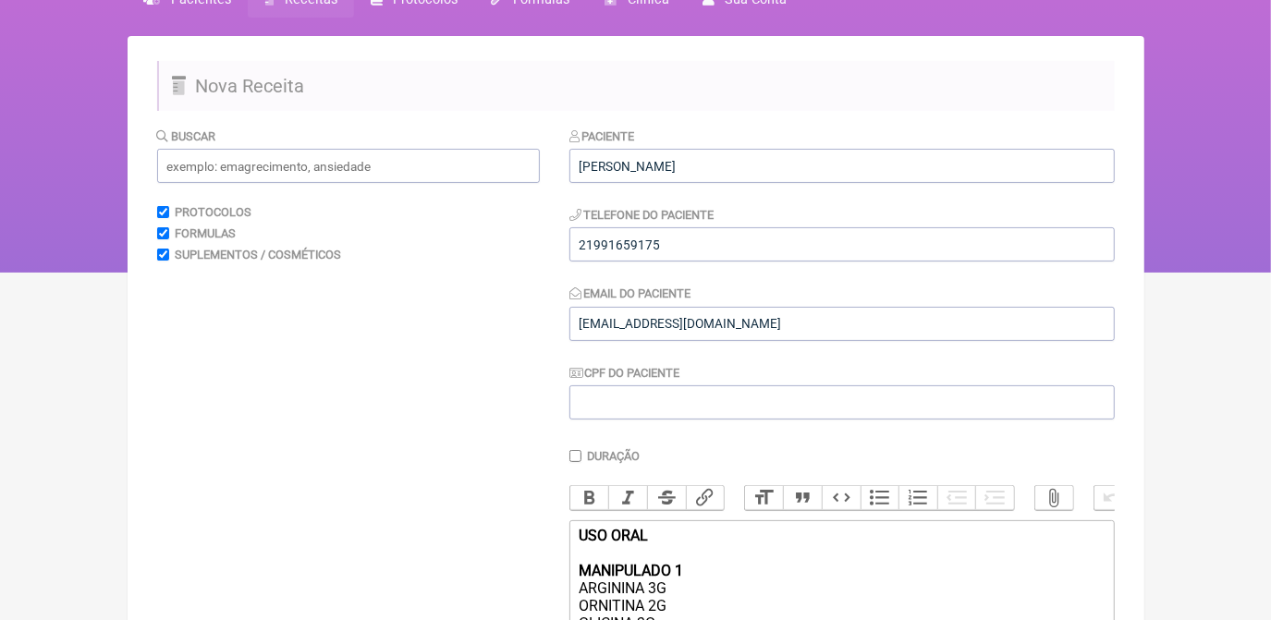
scroll to position [83, 0]
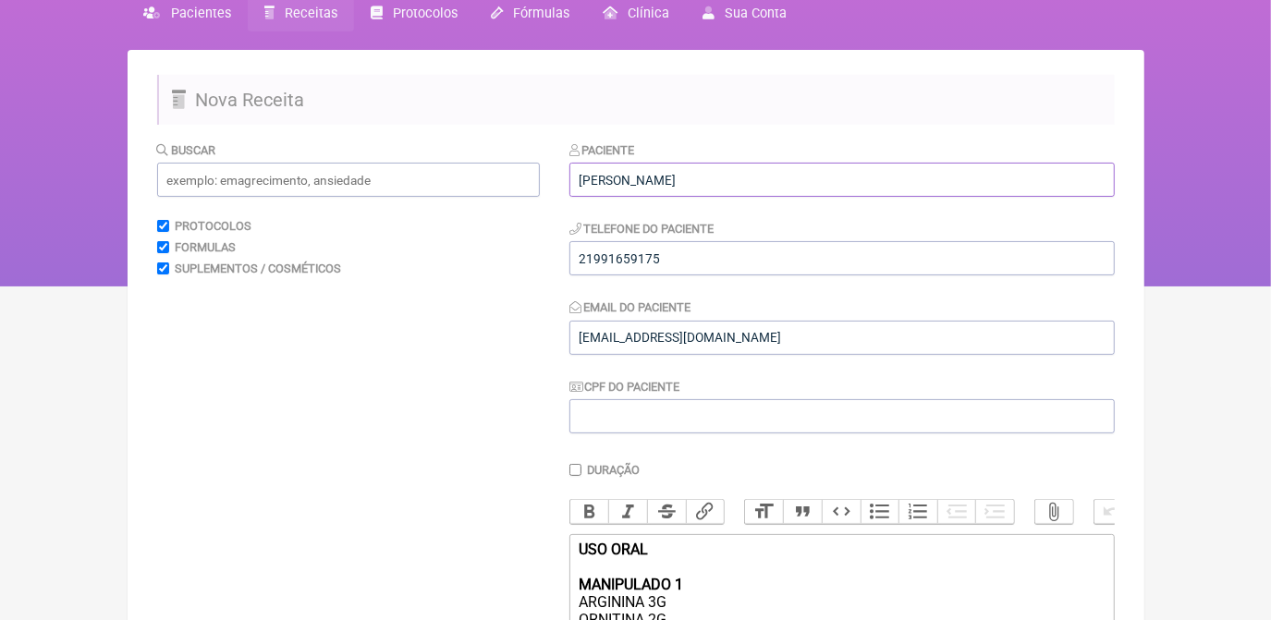
drag, startPoint x: 712, startPoint y: 178, endPoint x: 499, endPoint y: 186, distance: 212.7
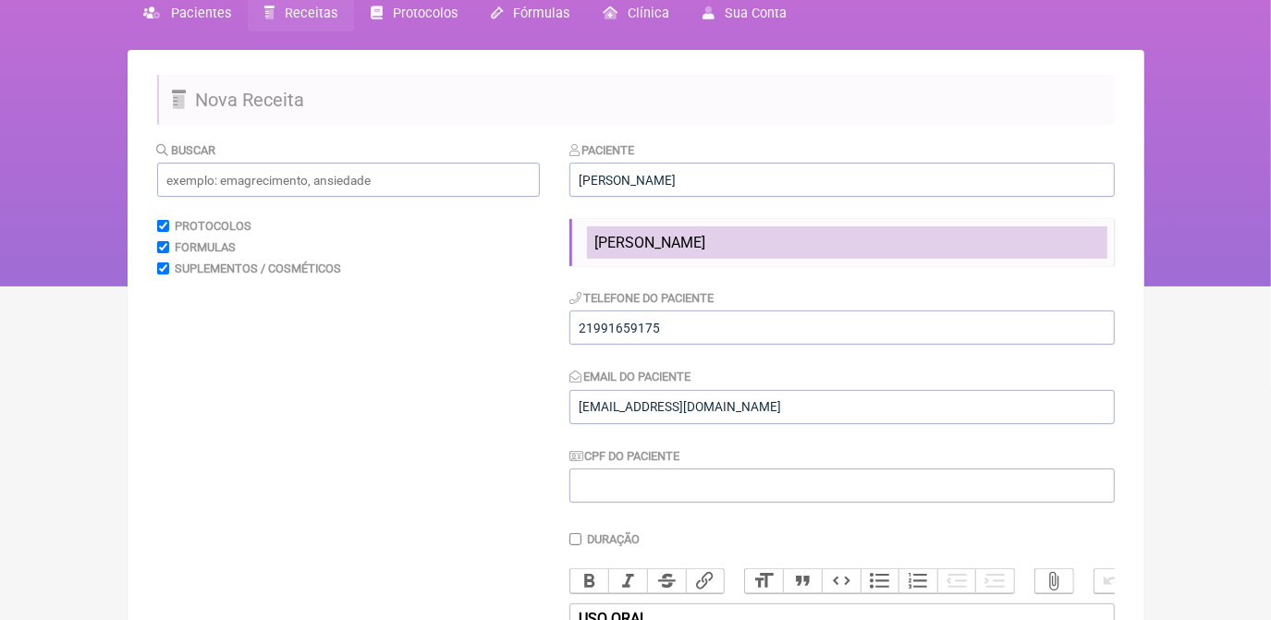
click at [617, 240] on span "João Fernando Guimarães de Moraes" at bounding box center [649, 243] width 111 height 18
type input "João Fernando Guimarães de Moraes"
type input "21 999020383"
type input "fmoraesconsultoria@gmail.com"
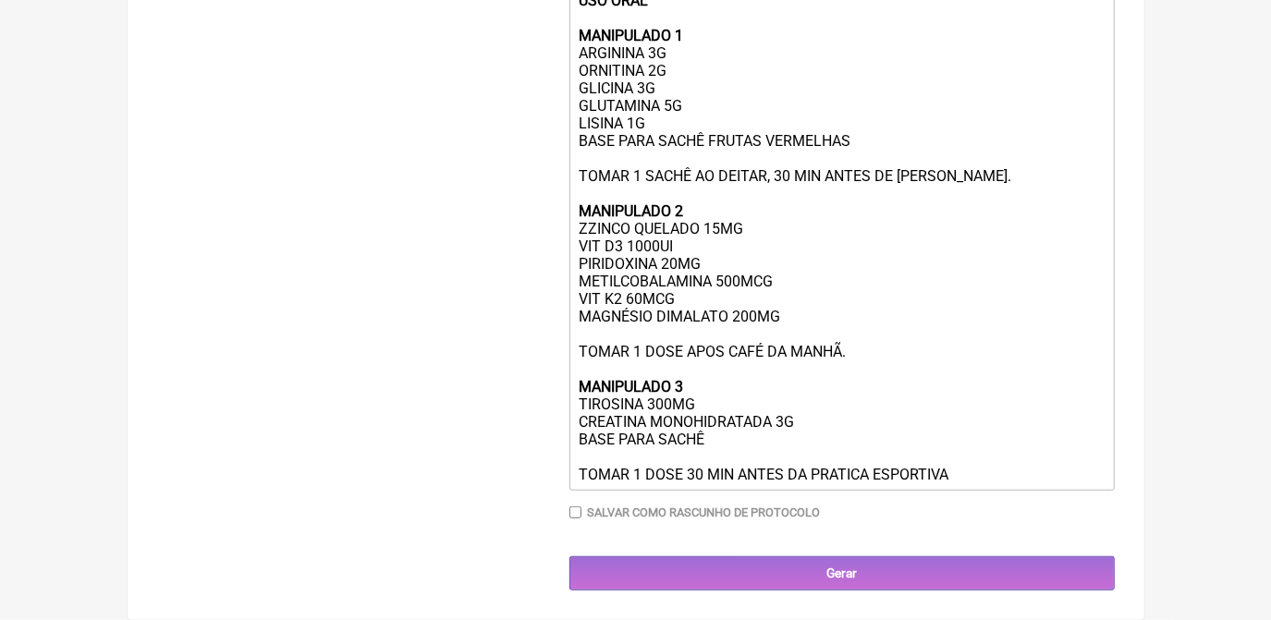
scroll to position [661, 0]
click at [588, 225] on div "USO ORAL MANIPULADO 1 ARGININA 3G ORNITINA 2G GLICINA 3G GLUTAMINA 5G LISINA 1G…" at bounding box center [840, 238] width 525 height 492
click at [790, 310] on div "USO ORAL MANIPULADO 1 ARGININA 3G ORNITINA 2G GLICINA 3G GLUTAMINA 5G LISINA 1G…" at bounding box center [840, 238] width 525 height 492
click at [724, 276] on div "USO ORAL MANIPULADO 1 ARGININA 3G ORNITINA 2G GLICINA 3G GLUTAMINA 5G LISINA 1G…" at bounding box center [840, 238] width 525 height 492
click at [633, 294] on div "USO ORAL MANIPULADO 1 ARGININA 3G ORNITINA 2G GLICINA 3G GLUTAMINA 5G LISINA 1G…" at bounding box center [840, 238] width 525 height 492
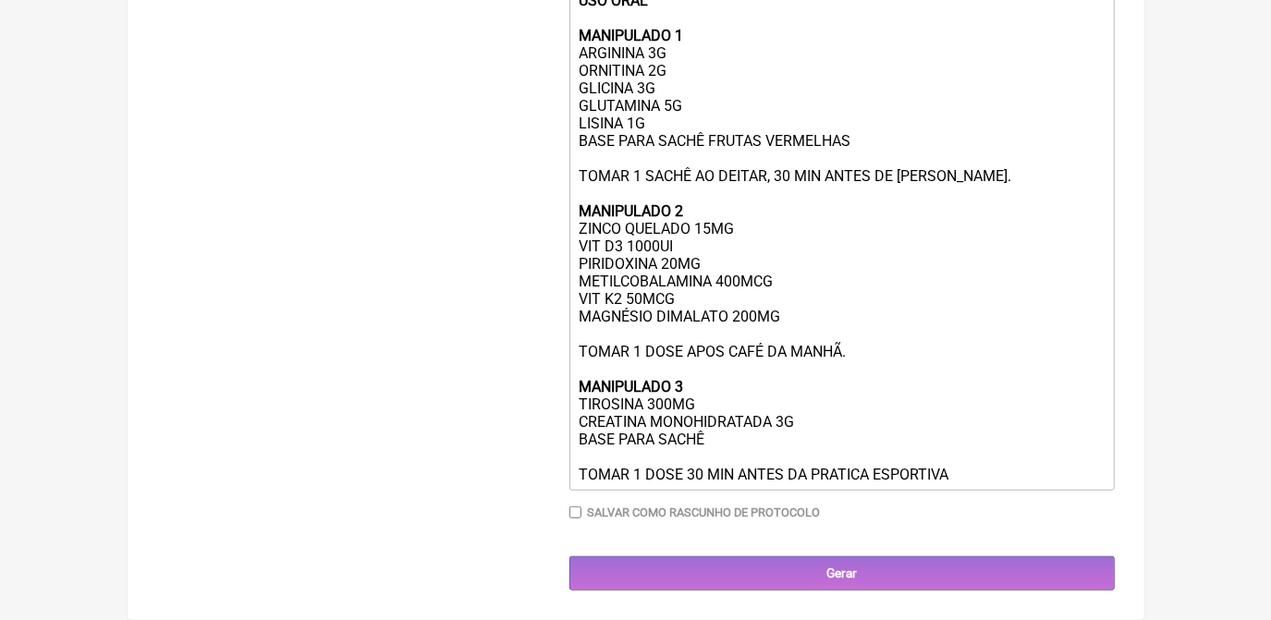
drag, startPoint x: 954, startPoint y: 480, endPoint x: 569, endPoint y: 427, distance: 388.0
click at [569, 427] on trix-editor "USO ORAL MANIPULADO 1 ARGININA 3G ORNITINA 2G GLICINA 3G GLUTAMINA 5G LISINA 1G…" at bounding box center [841, 237] width 545 height 505
click at [757, 427] on div "USO ORAL MANIPULADO 1 ARGININA 3G ORNITINA 2G GLICINA 3G GLUTAMINA 5G LISINA 1G…" at bounding box center [840, 238] width 525 height 492
drag, startPoint x: 580, startPoint y: 405, endPoint x: 695, endPoint y: 402, distance: 114.6
click at [695, 402] on div "USO ORAL MANIPULADO 1 ARGININA 3G ORNITINA 2G GLICINA 3G GLUTAMINA 5G LISINA 1G…" at bounding box center [840, 238] width 525 height 492
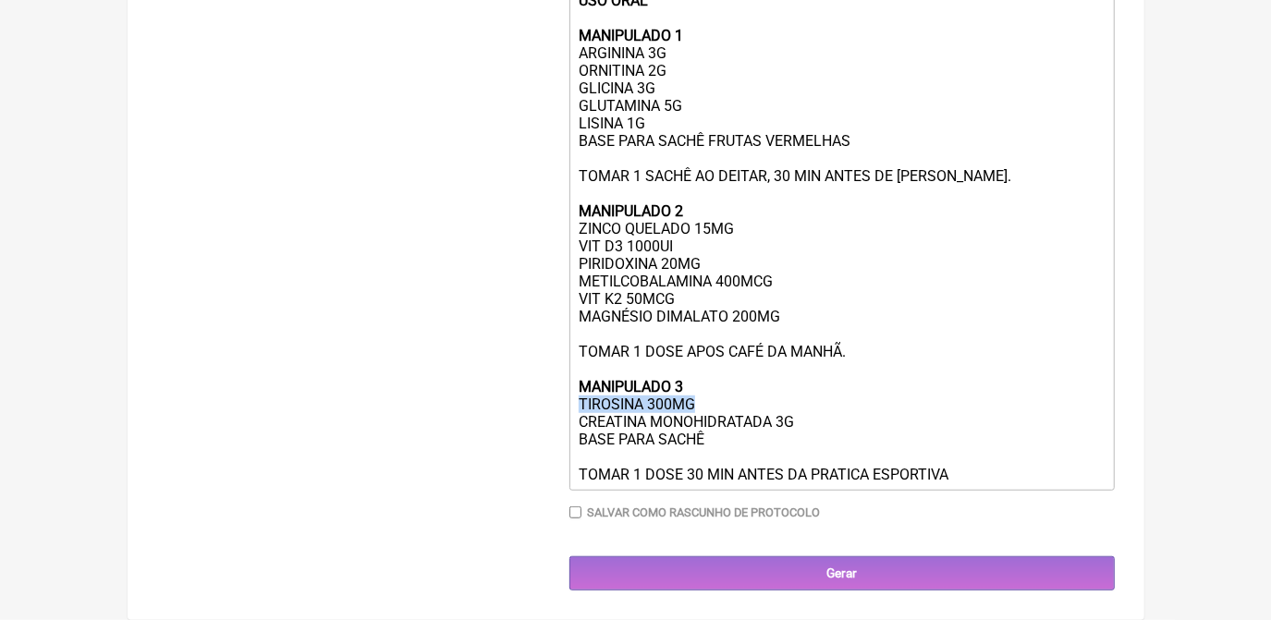
copy div "TIROSINA 300MG"
click at [787, 314] on div "USO ORAL MANIPULADO 1 ARGININA 3G ORNITINA 2G GLICINA 3G GLUTAMINA 5G LISINA 1G…" at bounding box center [840, 238] width 525 height 492
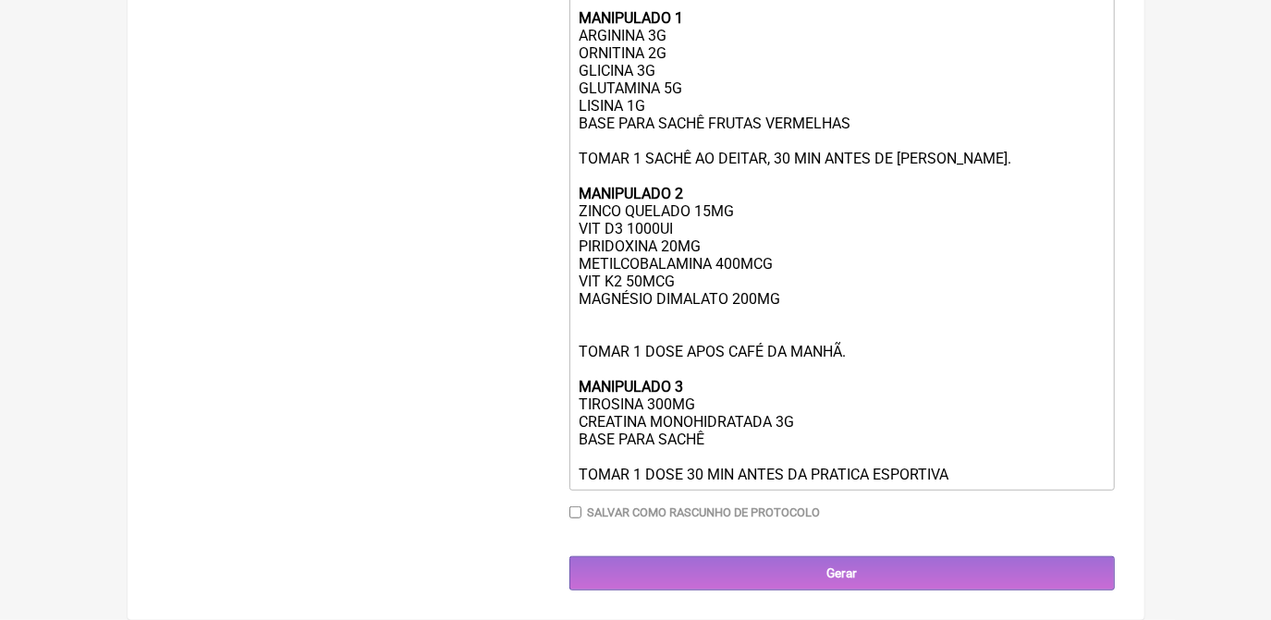
paste trix-editor "TIROSINA 300MG"
drag, startPoint x: 958, startPoint y: 499, endPoint x: 556, endPoint y: 398, distance: 414.4
click at [556, 398] on form "Buscar Protocolos Formulas Suplementos / Cosméticos Paciente João Fernando Guim…" at bounding box center [635, 82] width 957 height 1016
type trix-editor "<div><strong>USO ORAL<br><br>MANIPULADO 1</strong><br>ARGININA 3G<br>ORNITINA 2…"
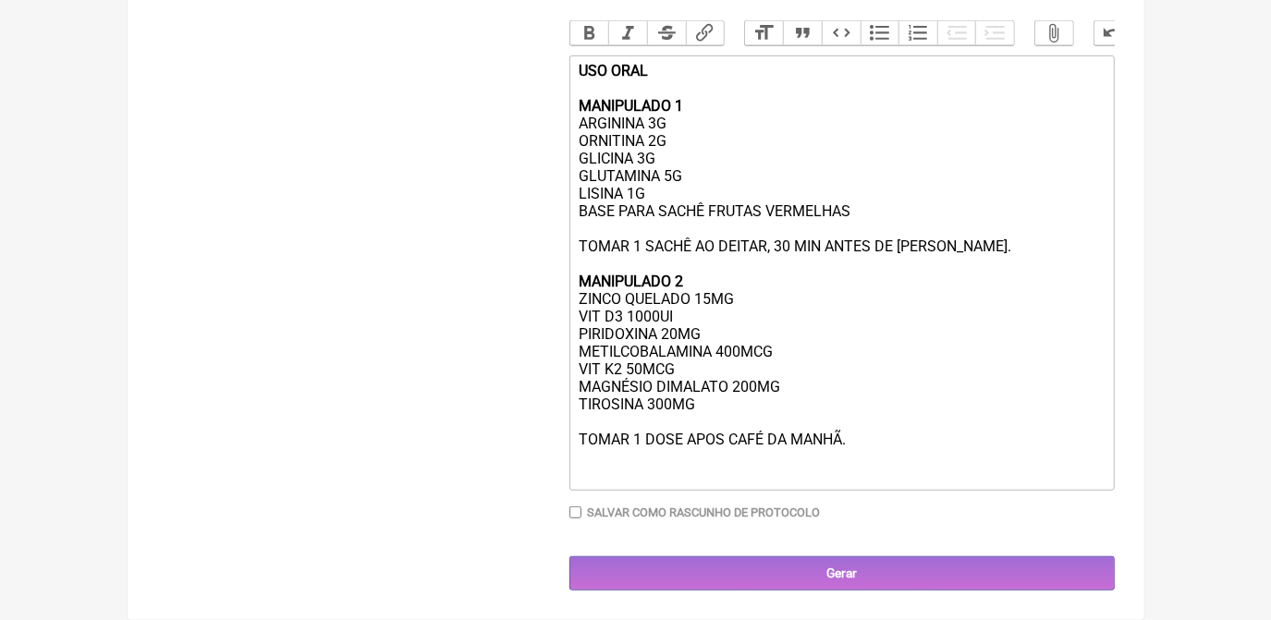
scroll to position [589, 0]
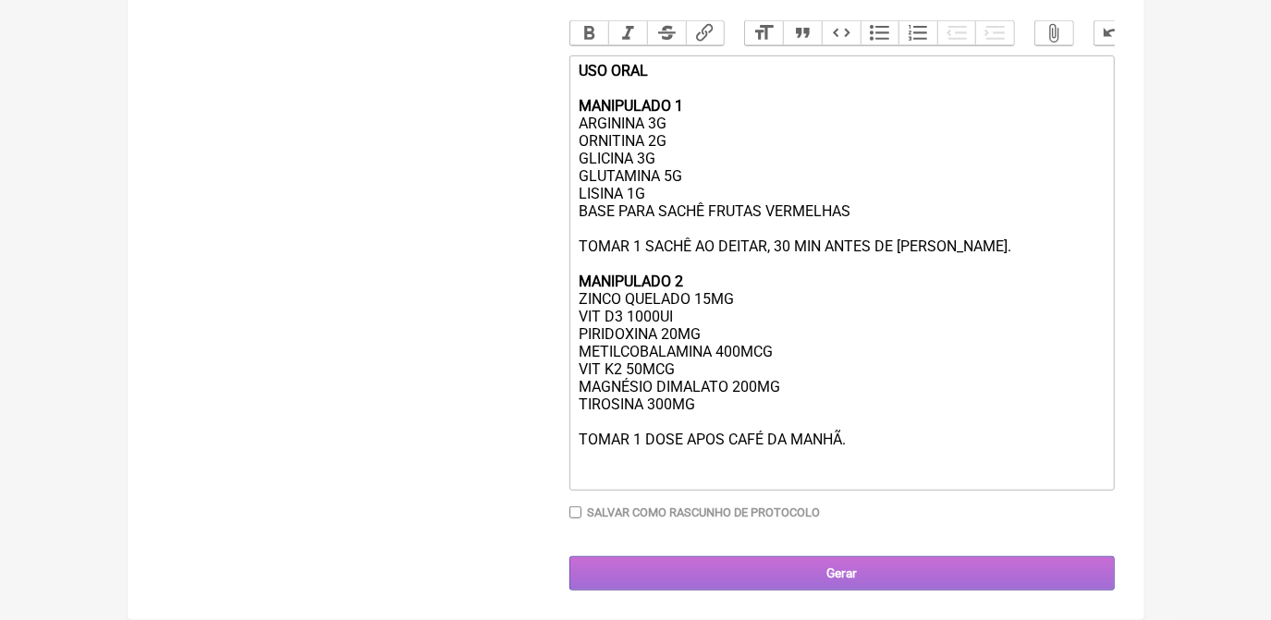
click at [738, 585] on input "Gerar" at bounding box center [841, 573] width 545 height 34
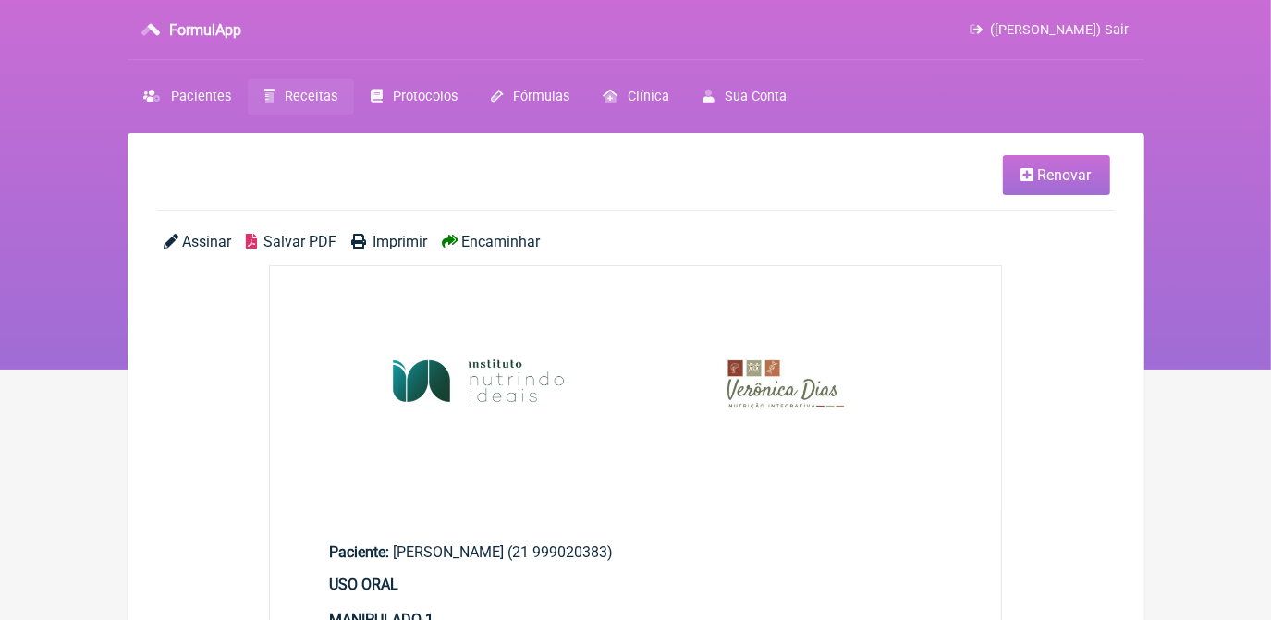
click at [271, 244] on span "Salvar PDF" at bounding box center [299, 242] width 73 height 18
